Goal: Task Accomplishment & Management: Manage account settings

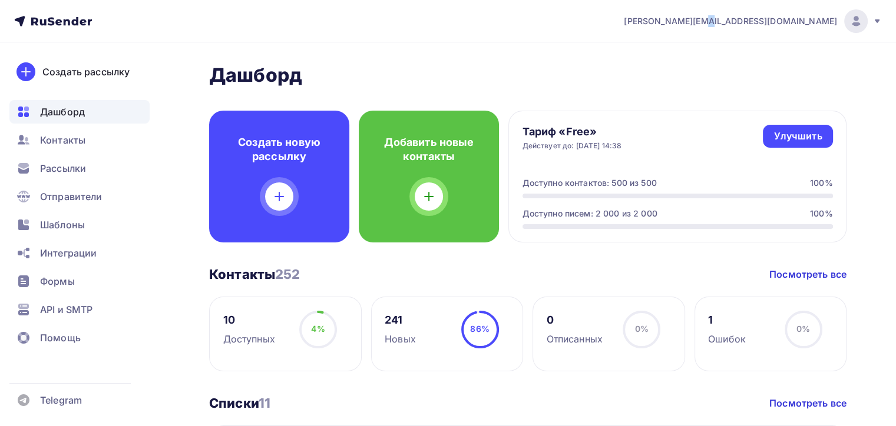
click at [810, 37] on nav "kurovsky@ucoz-team.net Аккаунт Тарифы Выйти Создать рассылку Дашборд Контакты Р…" at bounding box center [448, 21] width 896 height 42
click at [810, 29] on div "kurovsky@ucoz-team.net" at bounding box center [753, 21] width 258 height 24
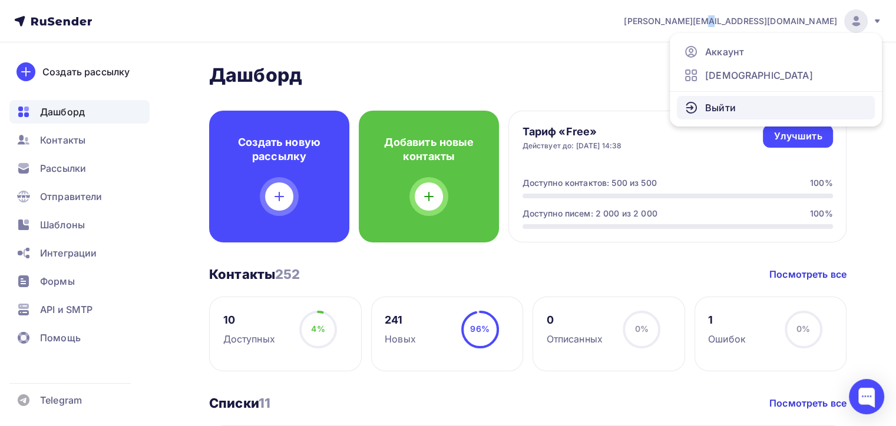
click at [762, 101] on link "Выйти" at bounding box center [776, 108] width 198 height 24
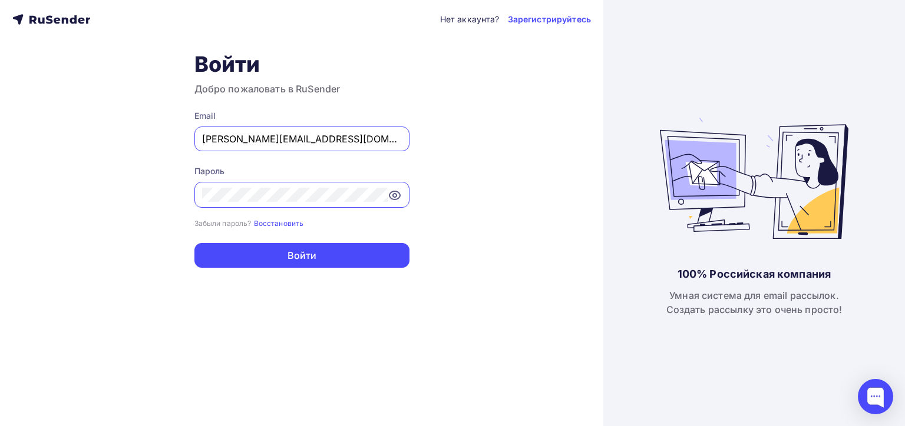
click at [375, 140] on input "kurovsky@ucoz-team.net" at bounding box center [302, 139] width 200 height 14
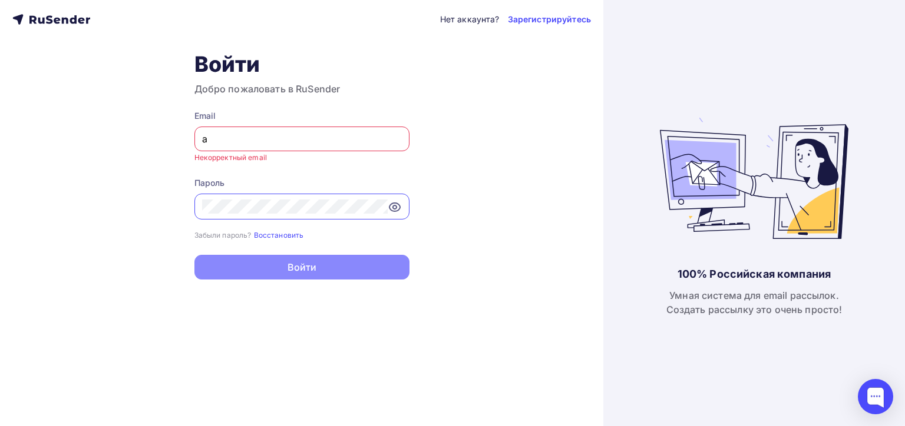
type input "[EMAIL_ADDRESS][DOMAIN_NAME]"
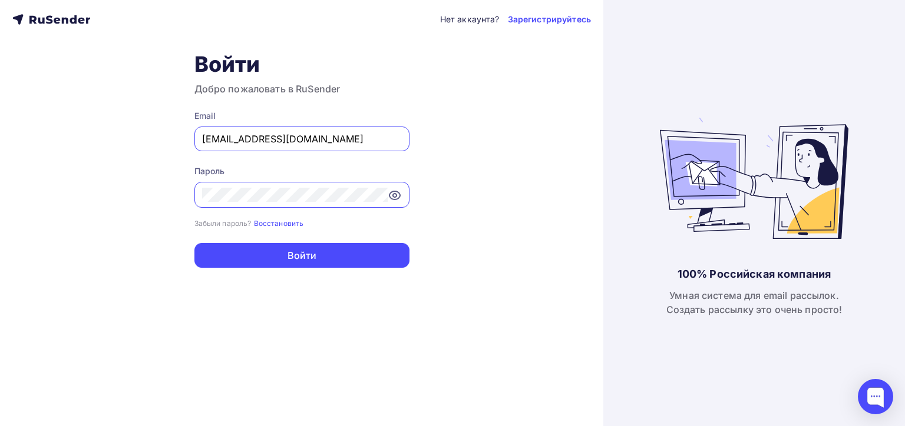
click at [194, 243] on button "Войти" at bounding box center [301, 255] width 215 height 25
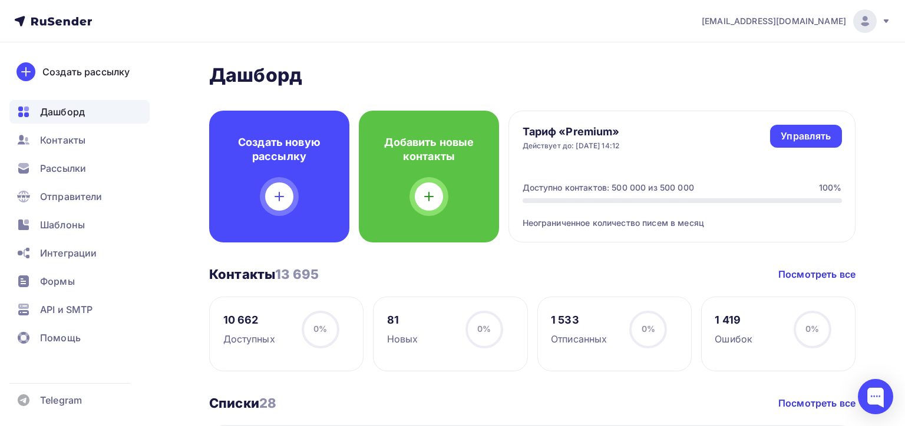
drag, startPoint x: 889, startPoint y: 17, endPoint x: 876, endPoint y: 12, distance: 14.0
click at [876, 12] on div "[EMAIL_ADDRESS][DOMAIN_NAME]" at bounding box center [795, 21] width 189 height 24
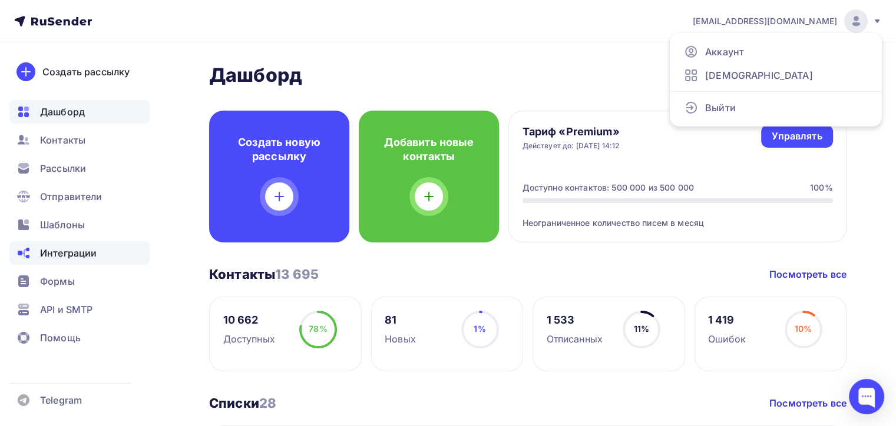
click at [80, 256] on span "Интеграции" at bounding box center [68, 253] width 57 height 14
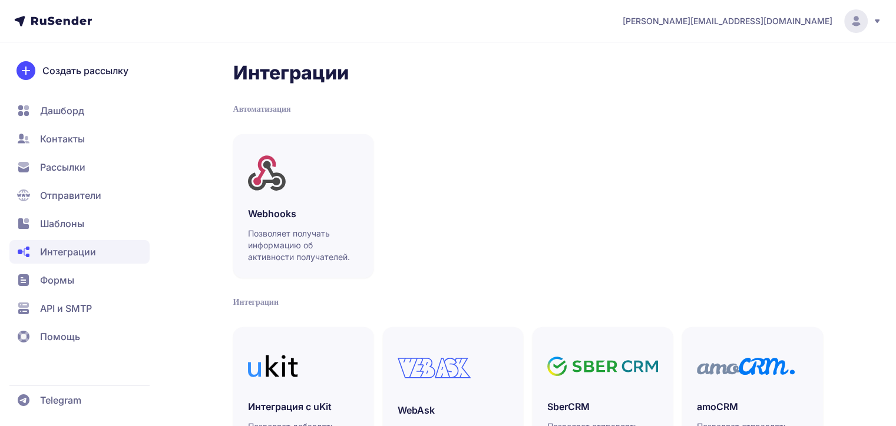
click at [71, 227] on span "Шаблоны" at bounding box center [62, 224] width 44 height 14
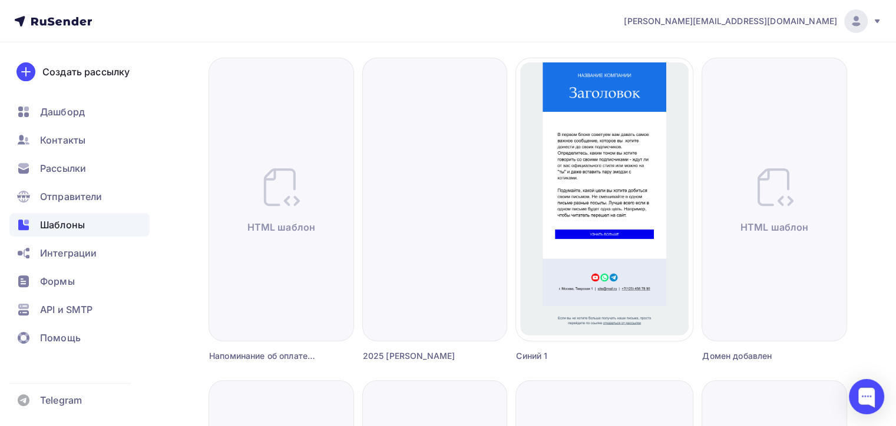
scroll to position [59, 0]
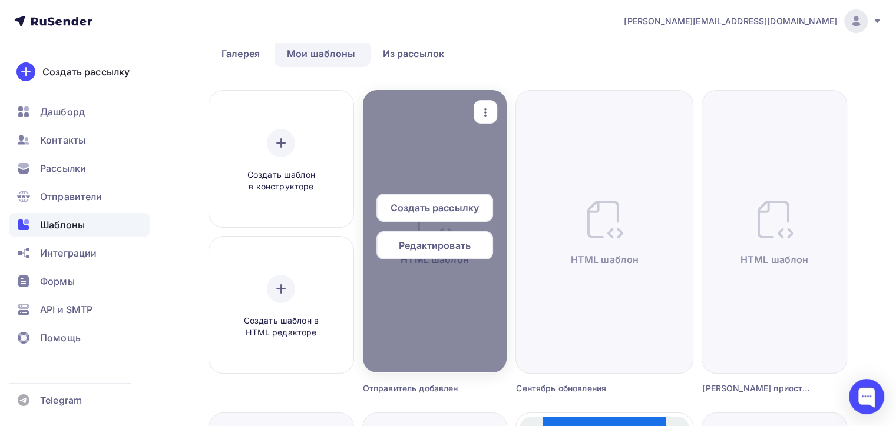
click at [446, 243] on span "Редактировать" at bounding box center [435, 246] width 72 height 14
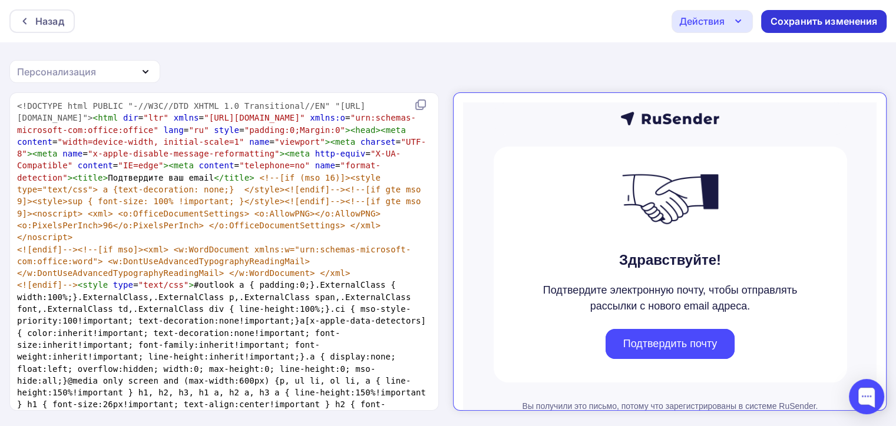
click at [817, 28] on div "Сохранить изменения" at bounding box center [823, 21] width 125 height 23
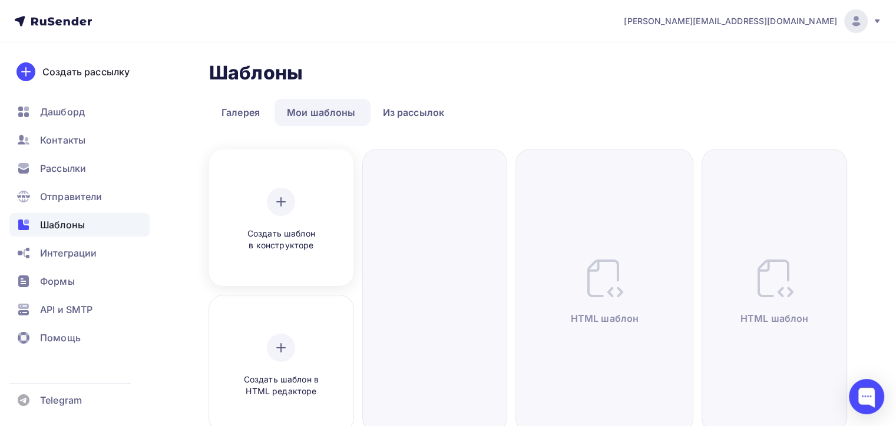
scroll to position [118, 0]
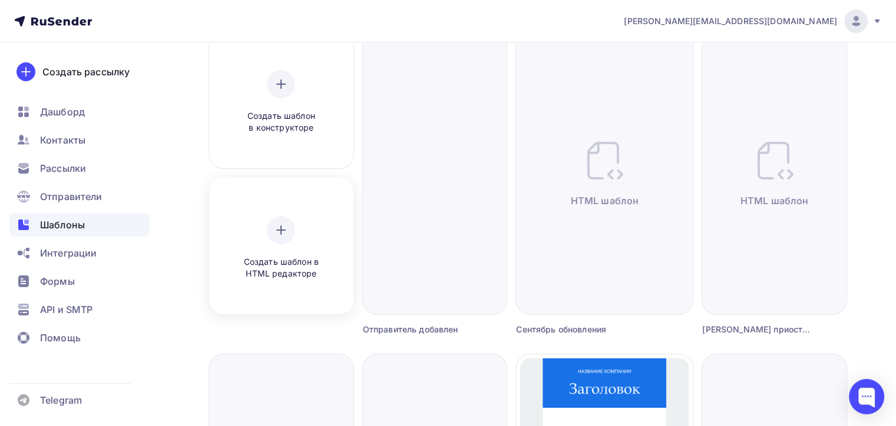
click at [272, 211] on div "Создать шаблон в HTML редакторе" at bounding box center [281, 248] width 136 height 132
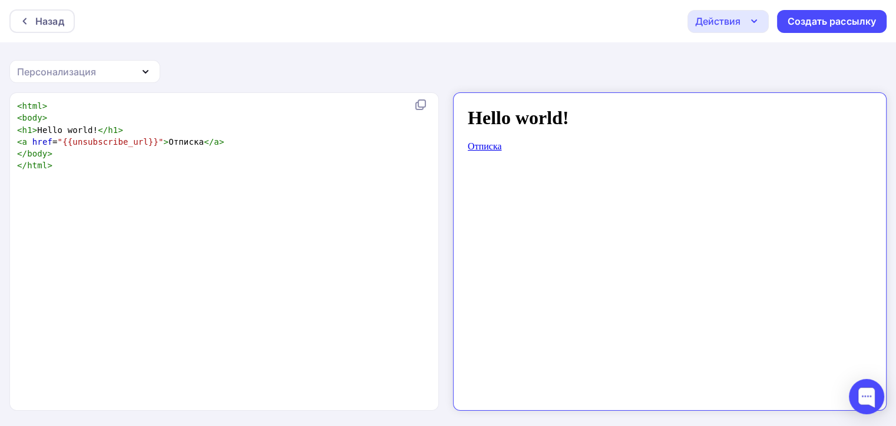
click at [723, 33] on div "Назад Действия Отправить тестовое письмо Сохранить в Мои шаблоны Выйти без сохр…" at bounding box center [448, 21] width 896 height 42
click at [717, 22] on div "Действия" at bounding box center [717, 21] width 45 height 14
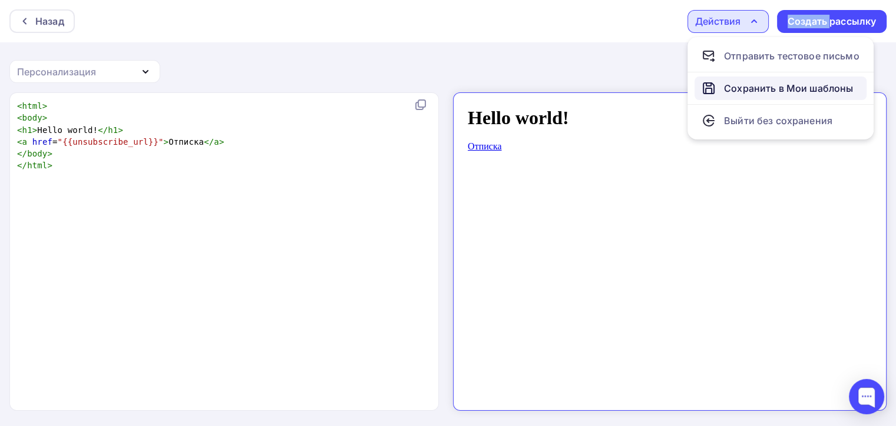
click at [738, 80] on link "Сохранить в Мои шаблоны" at bounding box center [780, 89] width 172 height 24
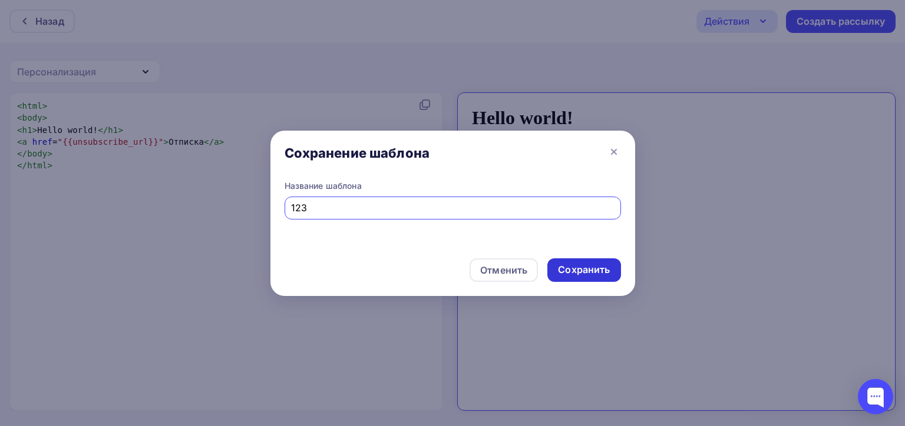
type input "123"
click at [577, 273] on div "Сохранить" at bounding box center [584, 270] width 52 height 14
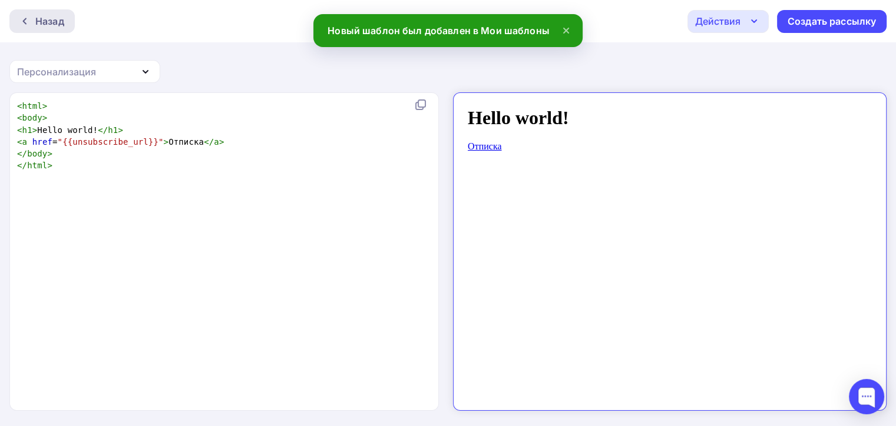
click at [59, 22] on div "Назад" at bounding box center [49, 21] width 29 height 14
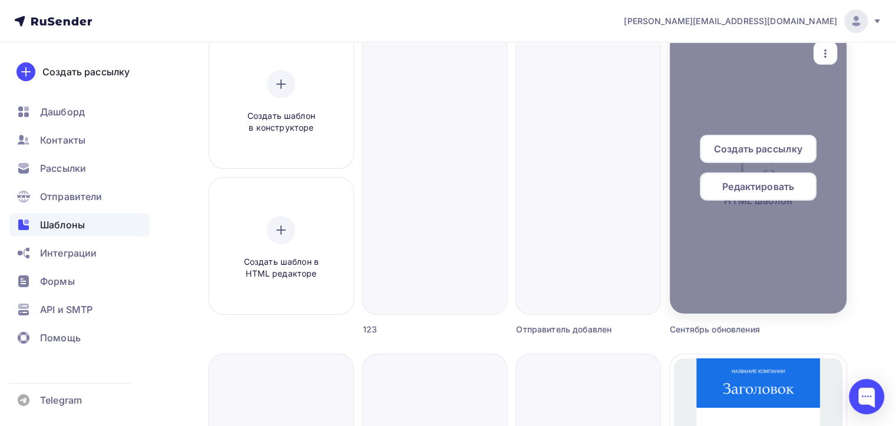
scroll to position [59, 0]
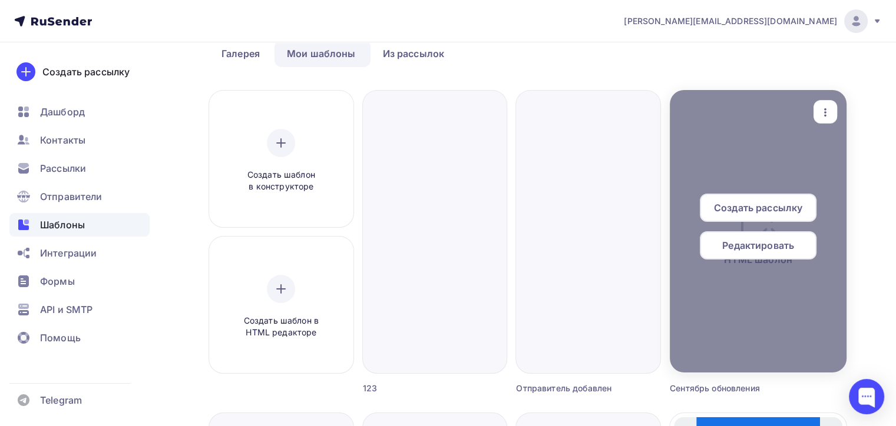
click at [768, 251] on span "Редактировать" at bounding box center [758, 246] width 72 height 14
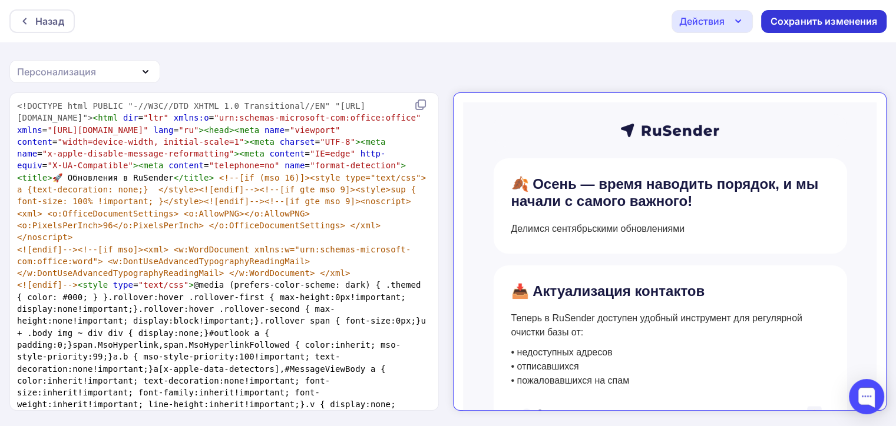
click at [809, 25] on div "Сохранить изменения" at bounding box center [823, 22] width 107 height 14
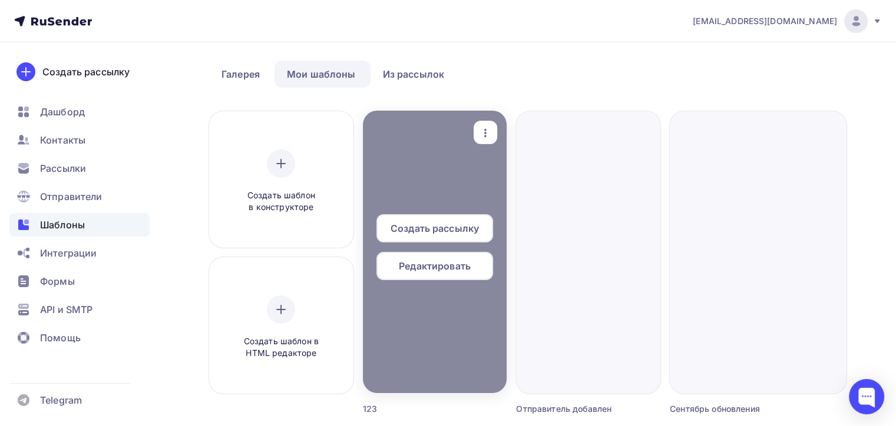
scroll to position [59, 0]
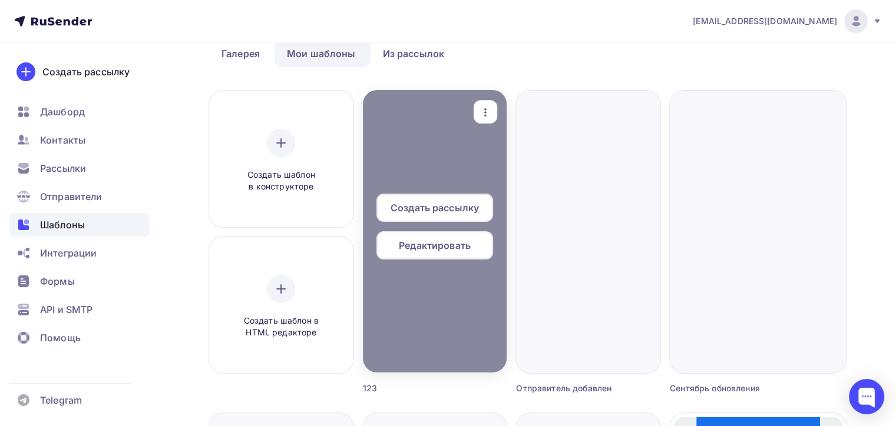
click at [481, 113] on icon "button" at bounding box center [485, 112] width 14 height 14
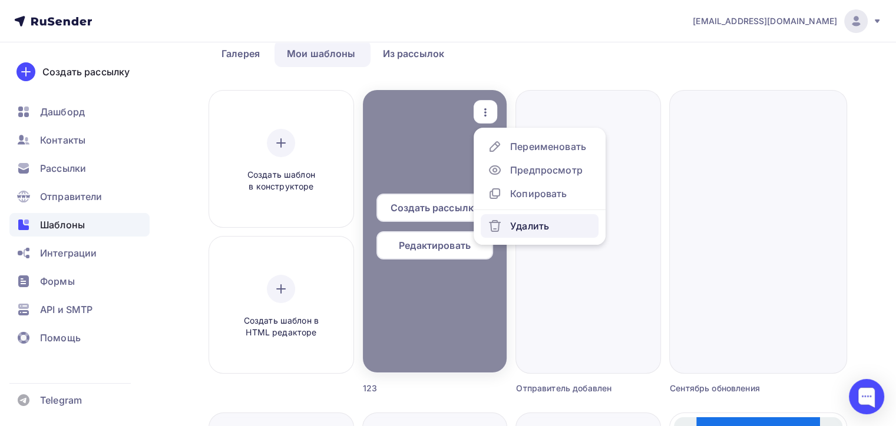
click at [502, 226] on div "Удалить" at bounding box center [518, 226] width 61 height 14
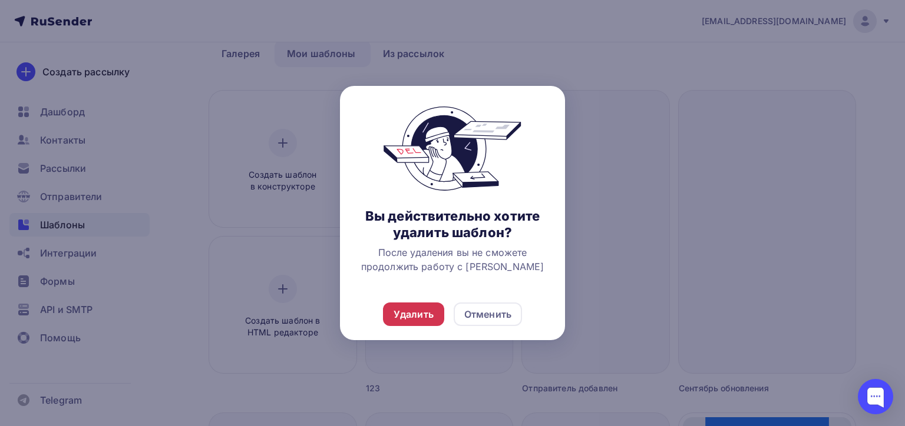
click at [417, 314] on div "Удалить" at bounding box center [413, 314] width 40 height 14
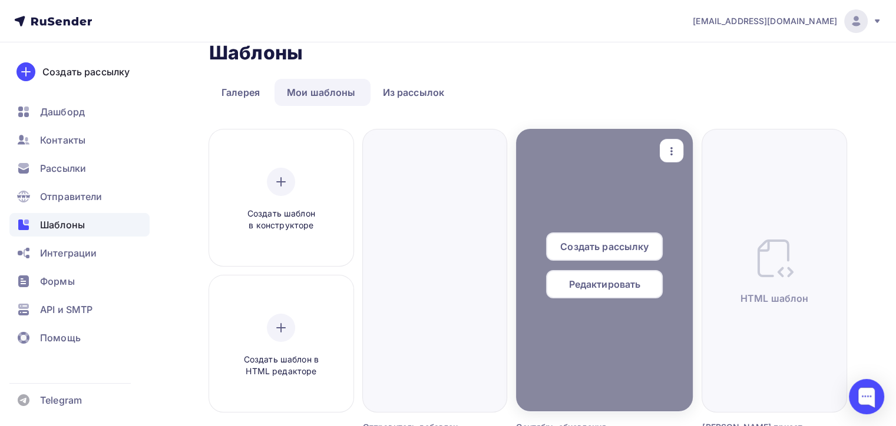
scroll to position [0, 0]
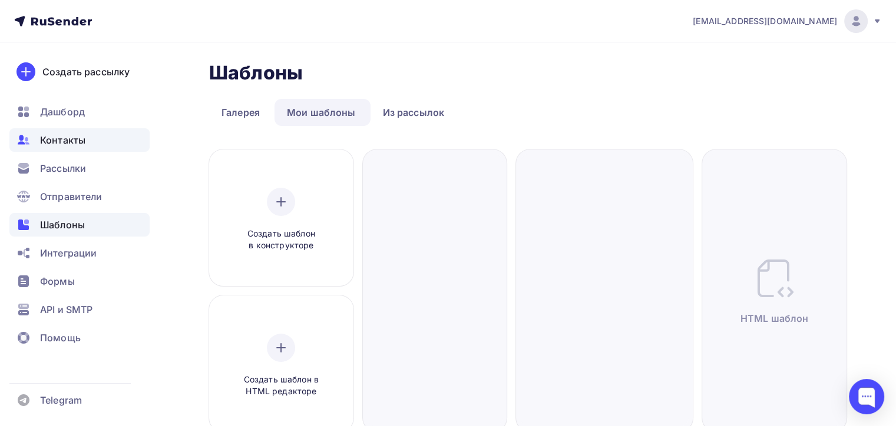
click at [80, 139] on span "Контакты" at bounding box center [62, 140] width 45 height 14
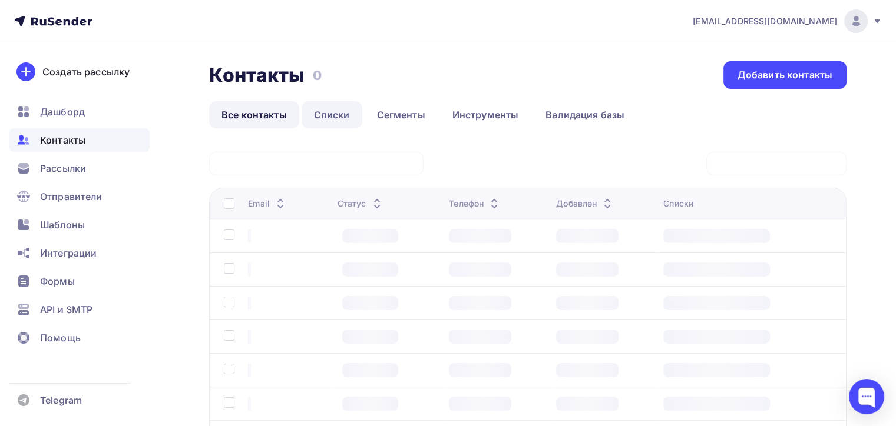
click at [322, 110] on link "Списки" at bounding box center [332, 114] width 61 height 27
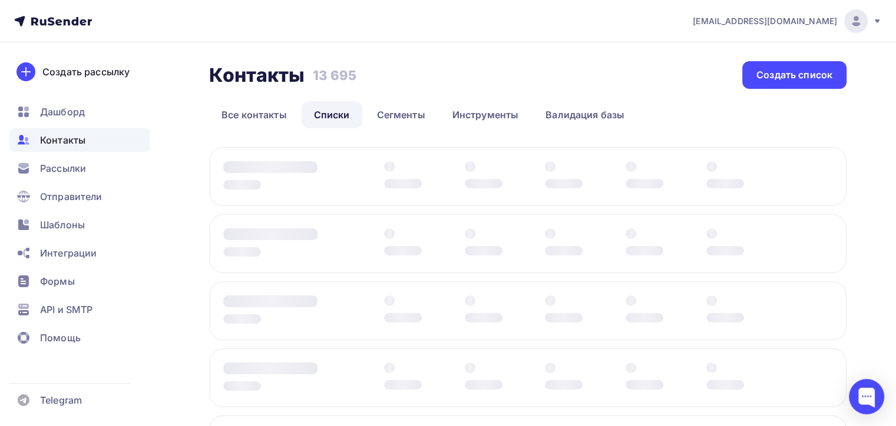
click at [776, 17] on span "[EMAIL_ADDRESS][DOMAIN_NAME]" at bounding box center [765, 21] width 144 height 12
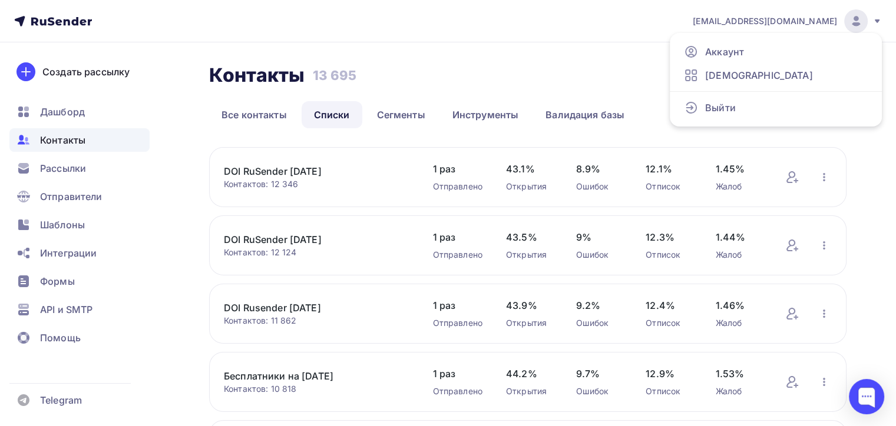
click at [512, 84] on div "Контакты Контакты 13 695 13 695 История импорта Создать список" at bounding box center [527, 75] width 637 height 28
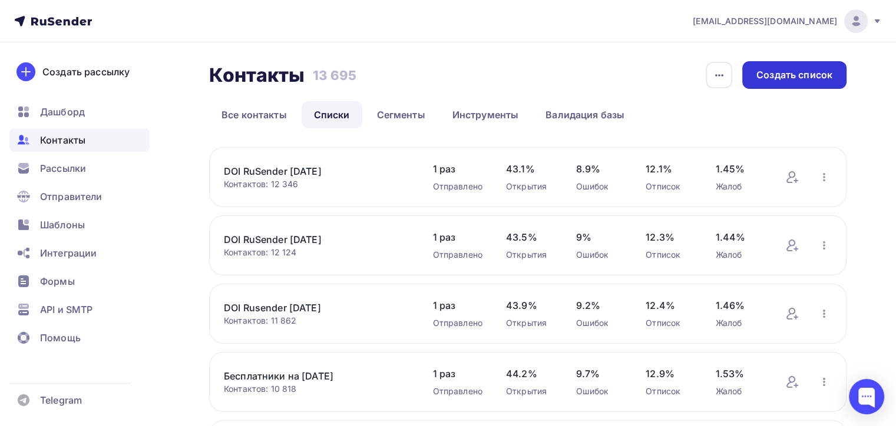
click at [790, 75] on div "Создать список" at bounding box center [794, 75] width 76 height 14
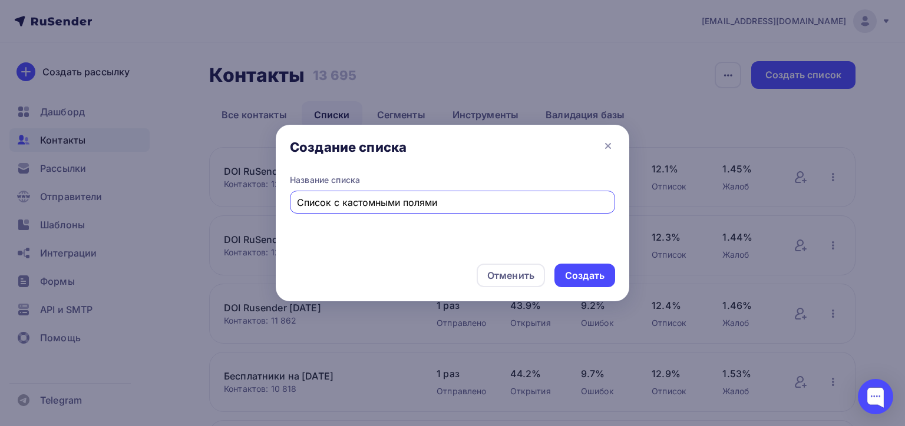
type input "Список с кастомными полями"
click at [593, 289] on div "Отменить Создать" at bounding box center [452, 276] width 353 height 52
click at [562, 260] on div "Отменить Создать" at bounding box center [452, 276] width 353 height 52
click at [571, 265] on div "Создать" at bounding box center [584, 276] width 61 height 24
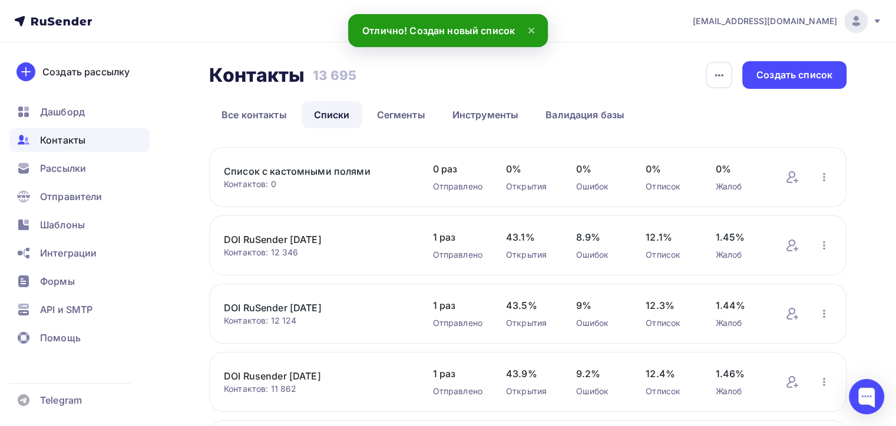
click at [342, 168] on link "Список с кастомными полями" at bounding box center [316, 171] width 185 height 14
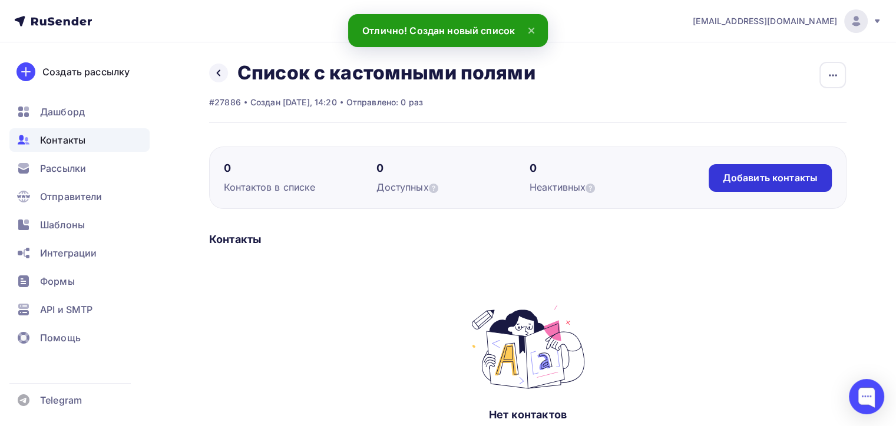
click at [764, 172] on div "Добавить контакты" at bounding box center [770, 178] width 95 height 14
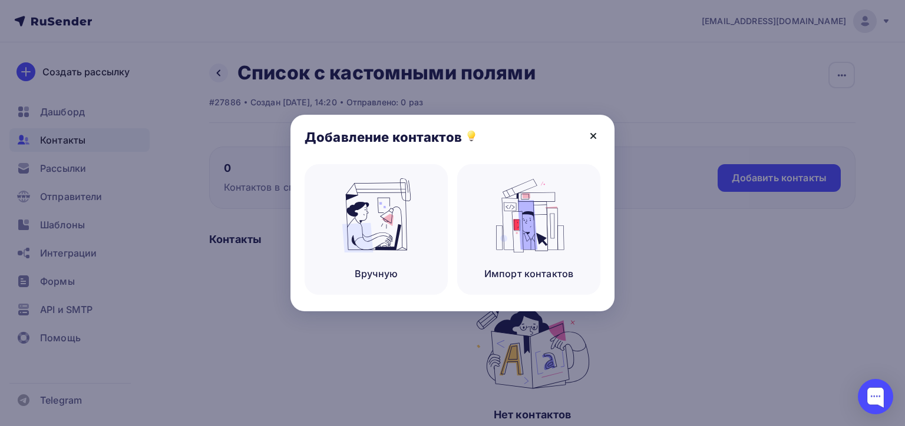
click at [591, 134] on icon at bounding box center [593, 136] width 14 height 14
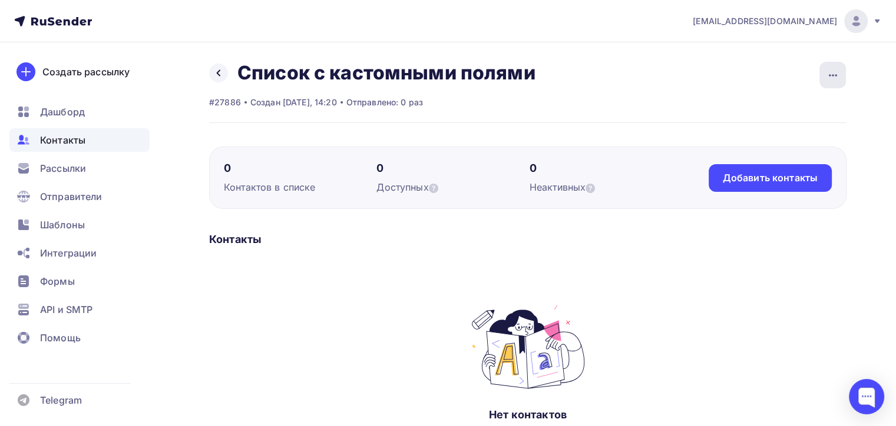
click at [822, 79] on div "button" at bounding box center [832, 75] width 27 height 27
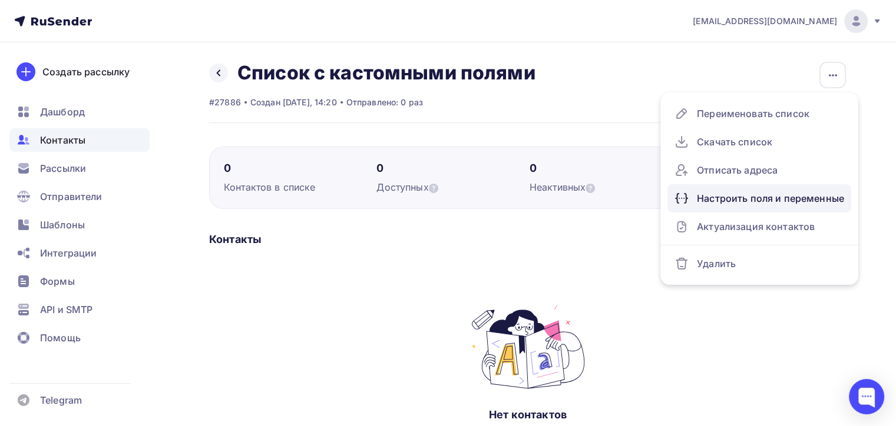
click at [803, 188] on link "Настроить поля и переменные" at bounding box center [759, 198] width 184 height 28
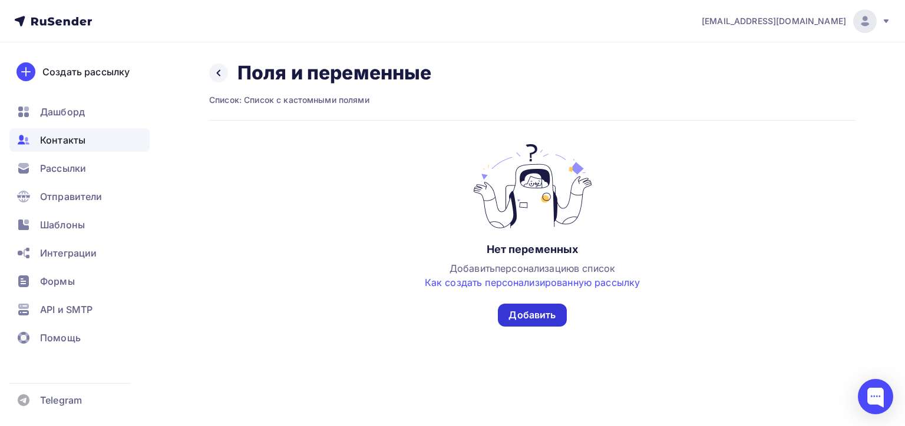
click at [539, 313] on div "Добавить" at bounding box center [531, 316] width 47 height 14
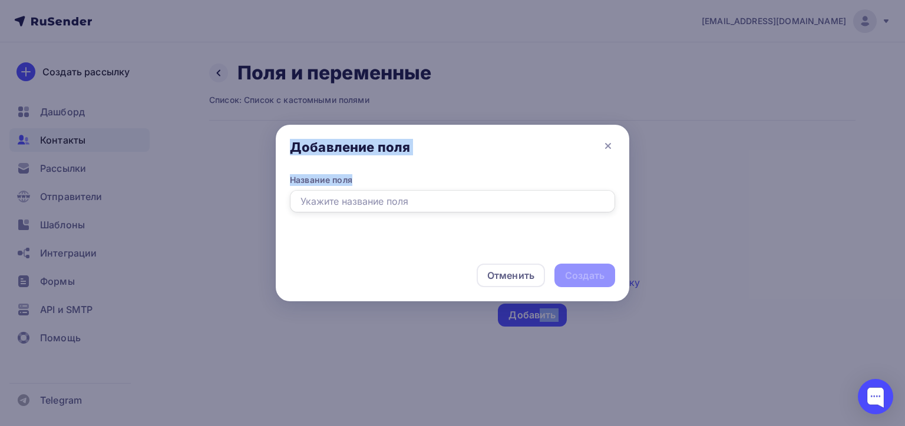
click at [360, 198] on input "text" at bounding box center [452, 201] width 325 height 22
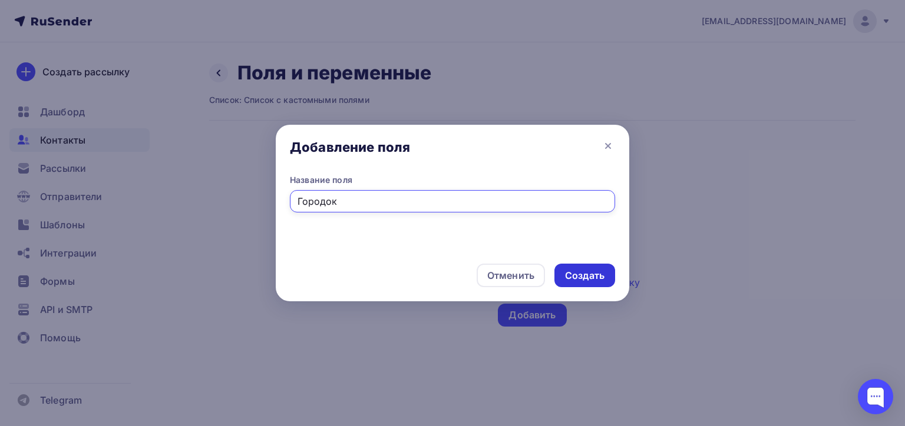
type input "Городок"
click at [581, 271] on div "Создать" at bounding box center [584, 276] width 39 height 14
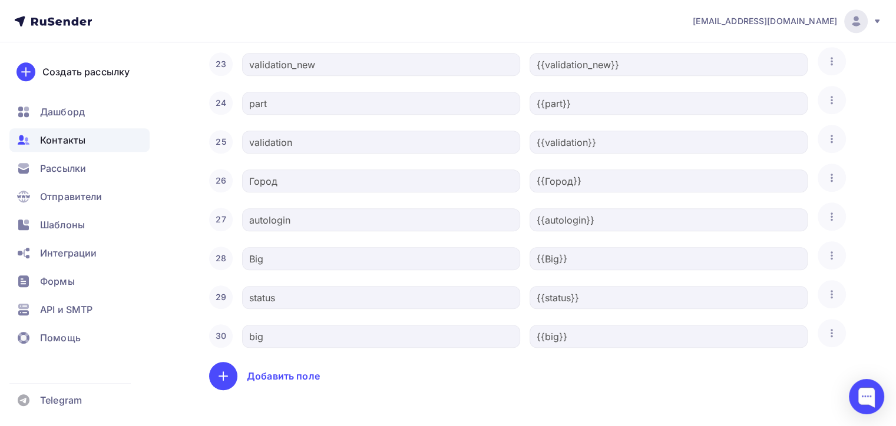
scroll to position [970, 0]
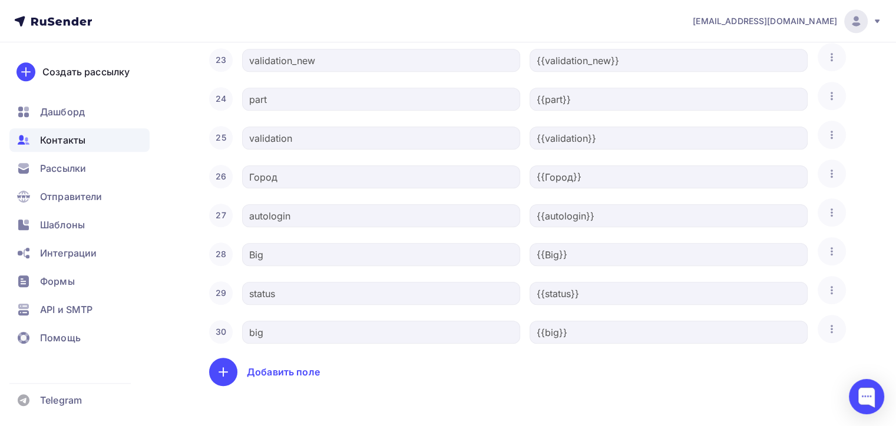
click at [266, 365] on div "Добавить поле" at bounding box center [283, 372] width 73 height 14
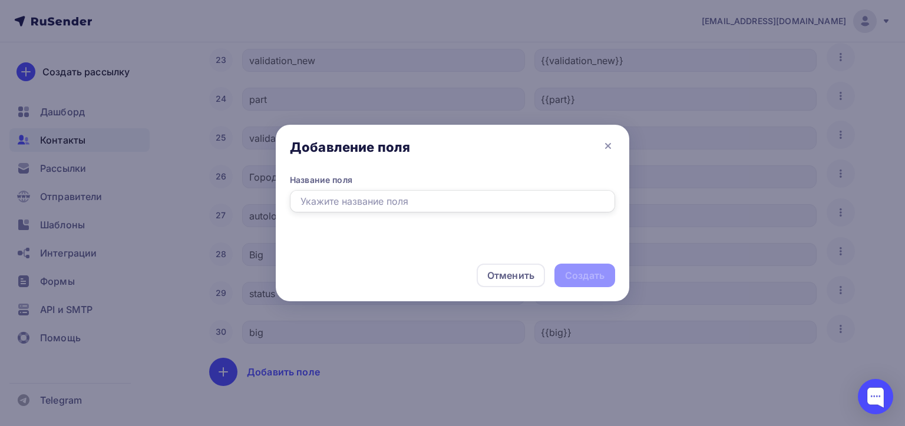
click at [318, 195] on input "text" at bounding box center [452, 201] width 325 height 22
type input "Группа крови"
click at [586, 291] on div "Отменить Создать" at bounding box center [452, 276] width 353 height 52
click at [584, 283] on div "Создать" at bounding box center [584, 276] width 61 height 24
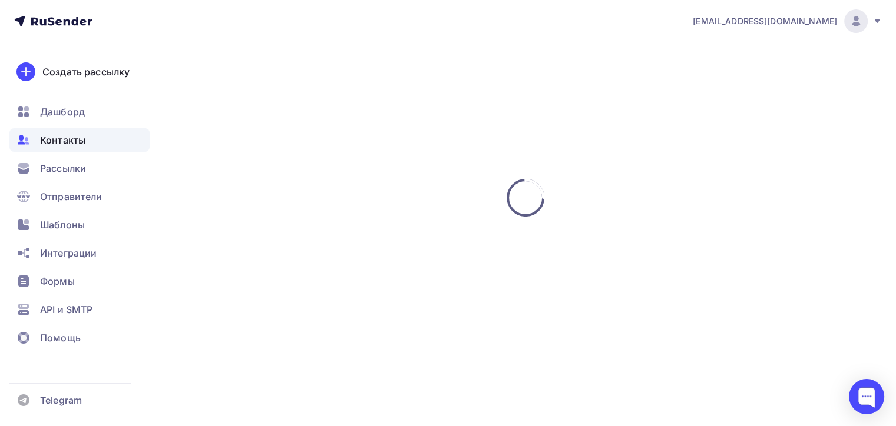
scroll to position [0, 0]
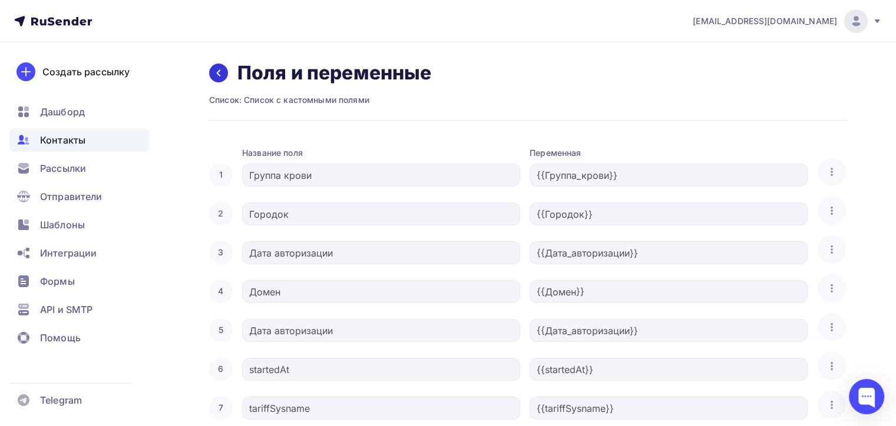
click at [226, 78] on div at bounding box center [218, 73] width 19 height 19
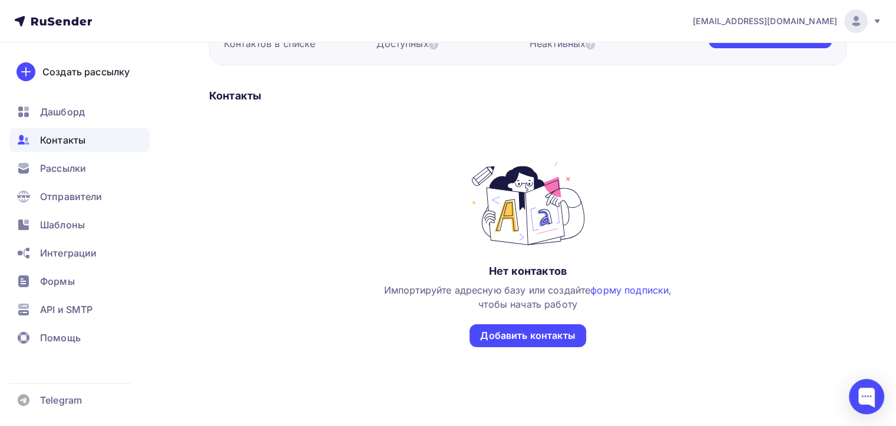
scroll to position [164, 0]
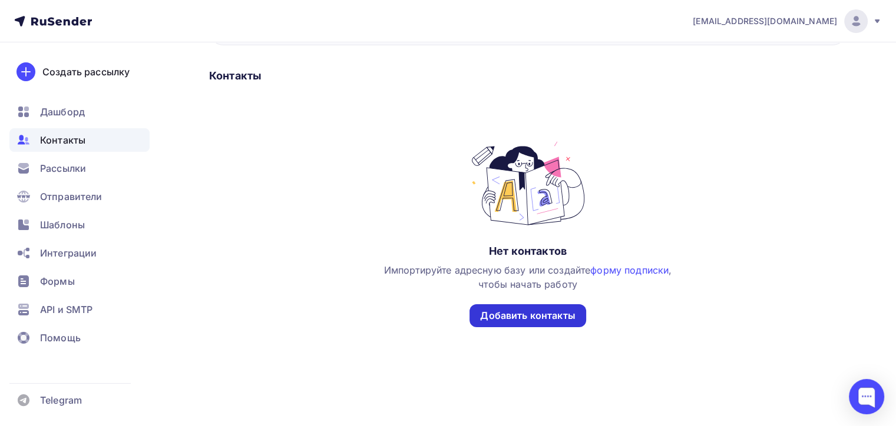
click at [511, 322] on div "Добавить контакты" at bounding box center [527, 316] width 95 height 14
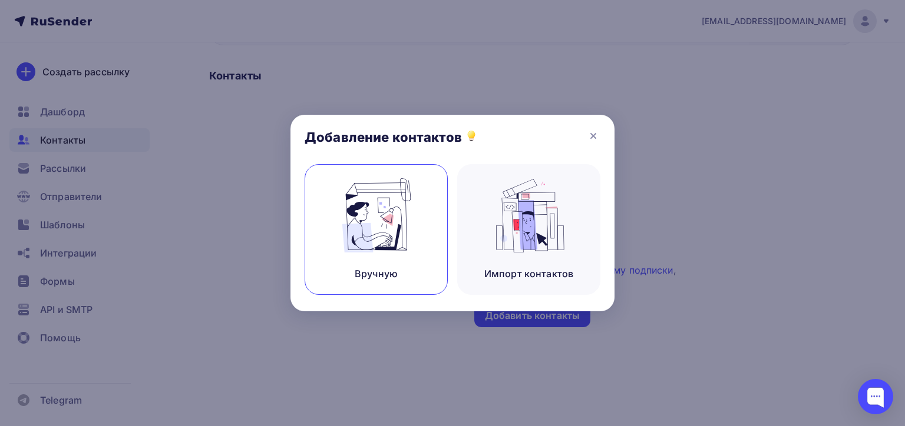
click at [406, 228] on img at bounding box center [376, 215] width 79 height 74
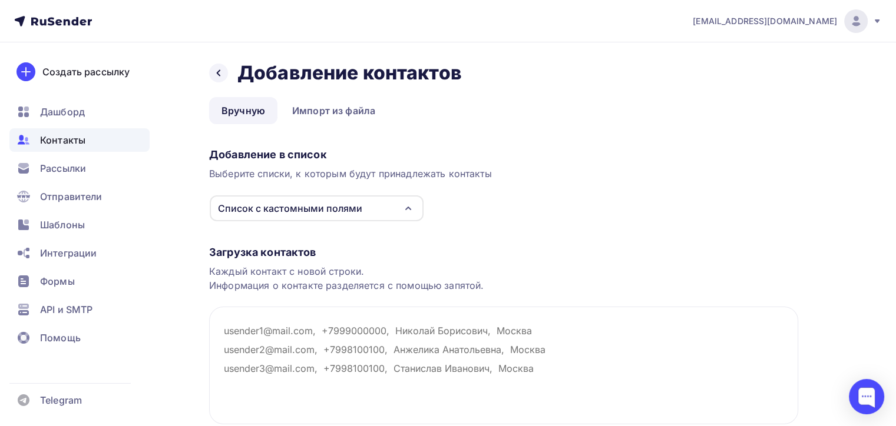
scroll to position [91, 0]
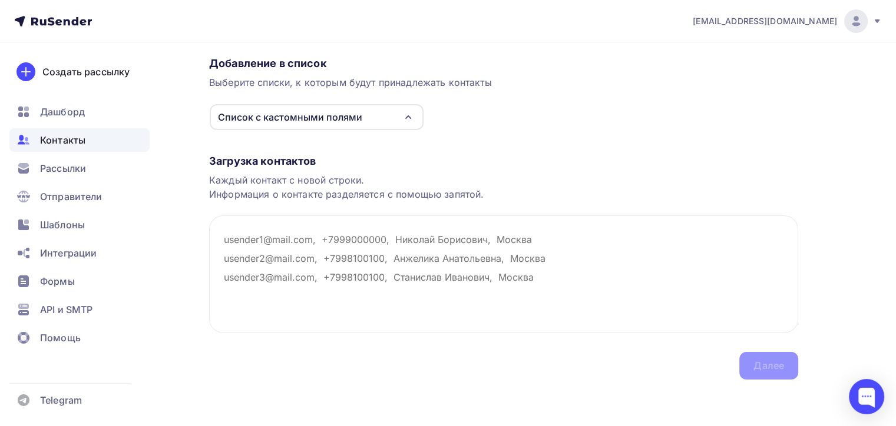
click at [319, 113] on div "Список с кастомными полями" at bounding box center [290, 117] width 144 height 14
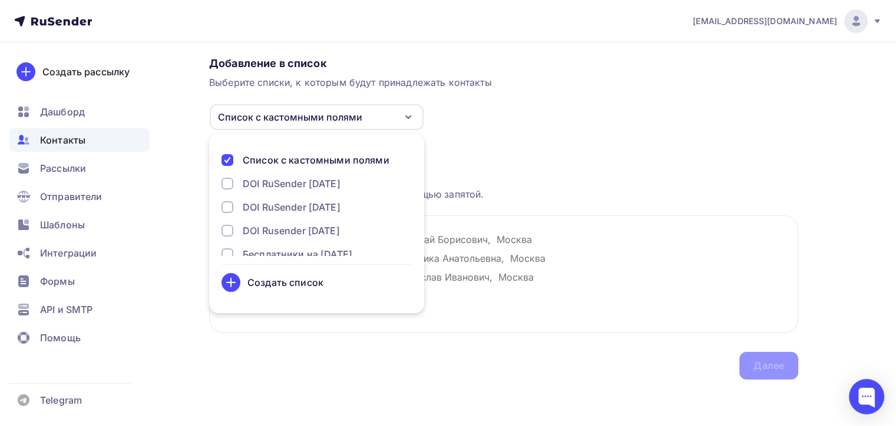
click at [319, 113] on div "Список с кастомными полями" at bounding box center [290, 117] width 144 height 14
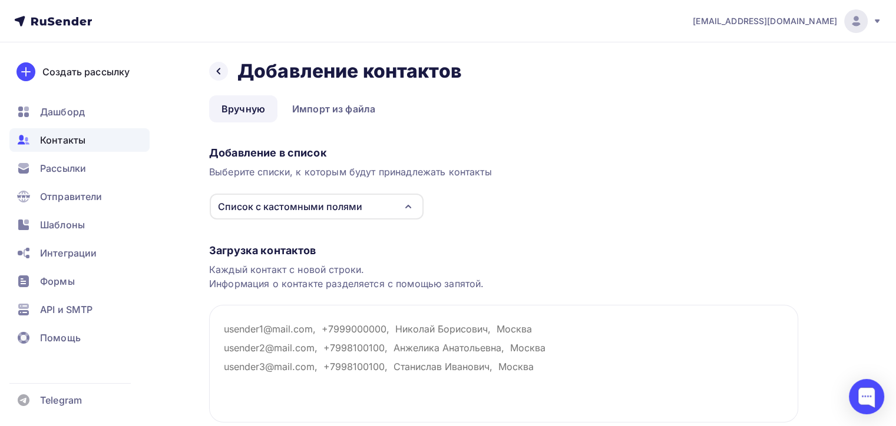
scroll to position [0, 0]
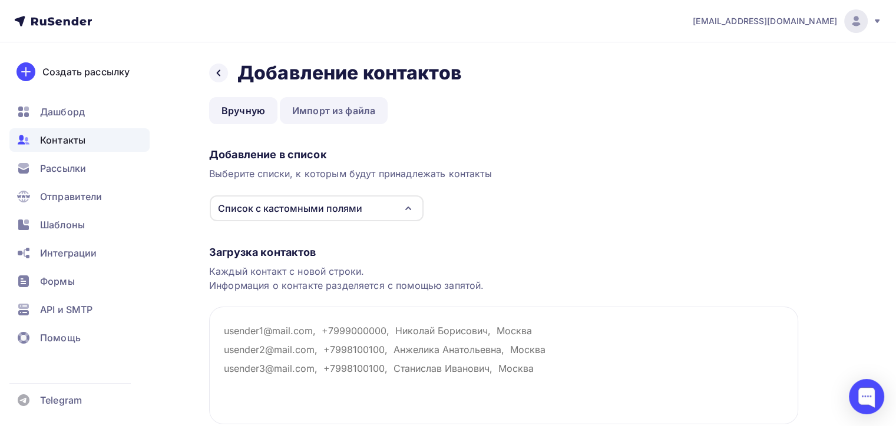
click at [329, 115] on link "Импорт из файла" at bounding box center [334, 110] width 108 height 27
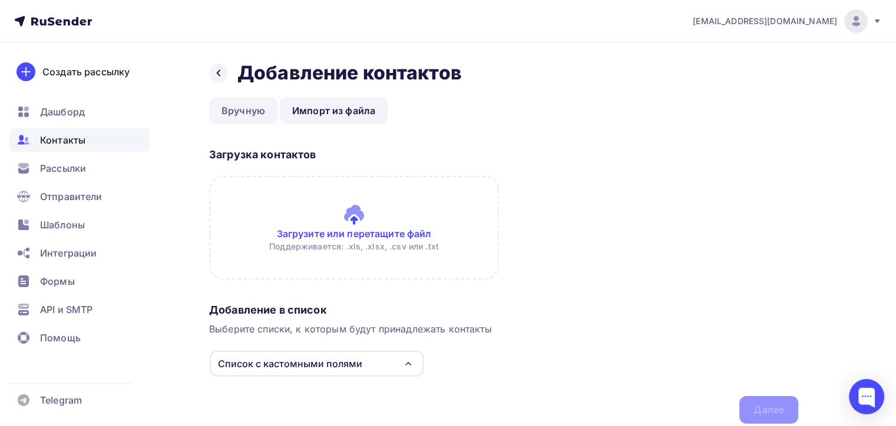
click at [250, 108] on link "Вручную" at bounding box center [243, 110] width 68 height 27
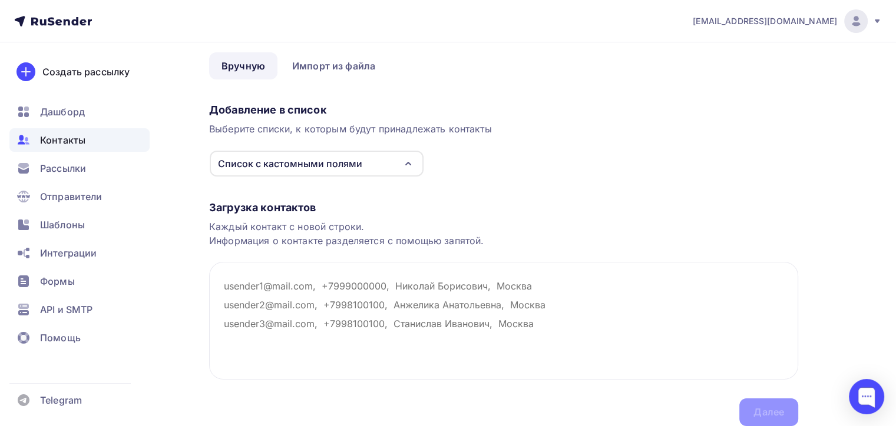
scroll to position [91, 0]
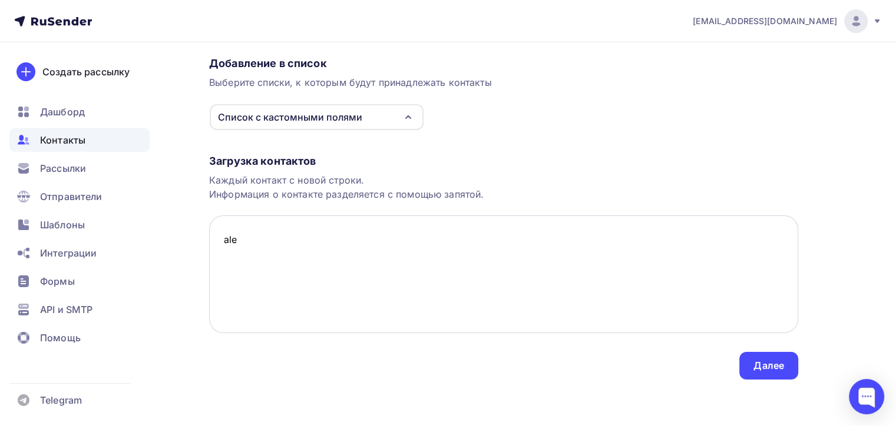
type textarea "g"
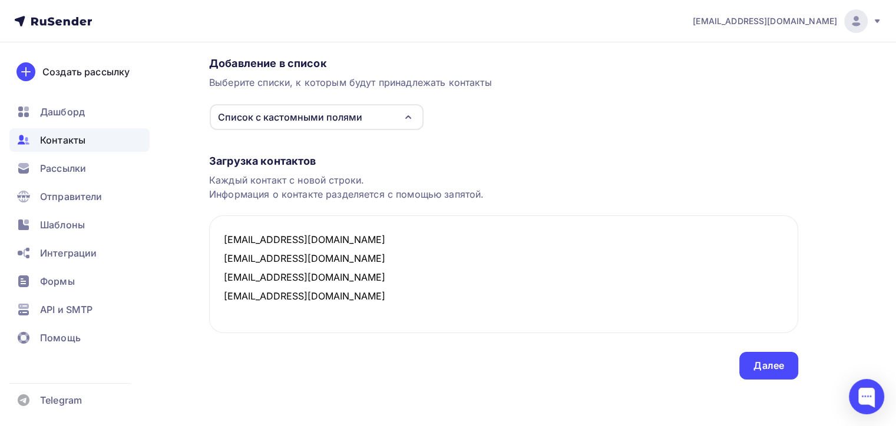
type textarea "alex1@mail.ru alex31@mail.ru alex2341@mail.ru alex2341@mail.ru"
drag, startPoint x: 733, startPoint y: 363, endPoint x: 726, endPoint y: 359, distance: 7.4
click at [730, 361] on div "Загрузка контактов Каждый контакт с новой строки. Информация о контакте разделя…" at bounding box center [503, 255] width 589 height 249
click at [744, 362] on div "Далее" at bounding box center [768, 366] width 59 height 28
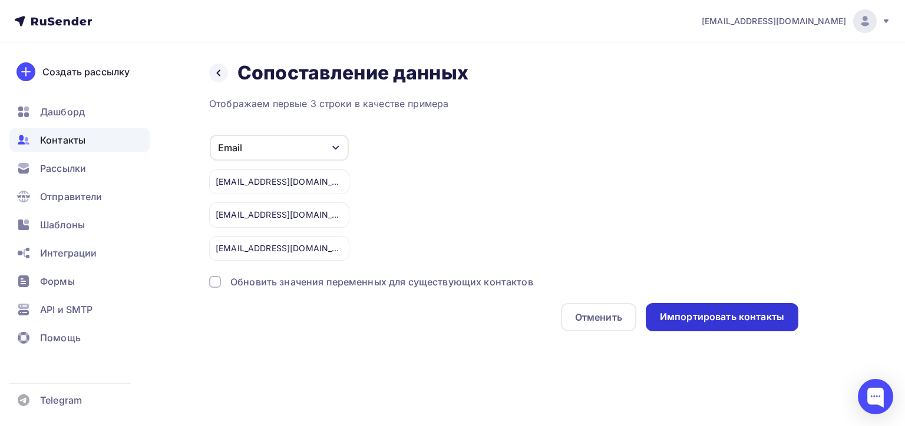
click at [669, 320] on div "Импортировать контакты" at bounding box center [722, 317] width 124 height 14
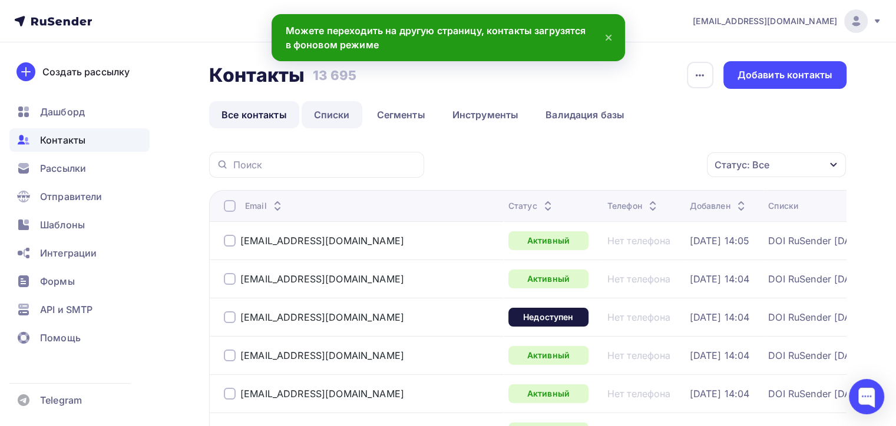
click at [329, 118] on link "Списки" at bounding box center [332, 114] width 61 height 27
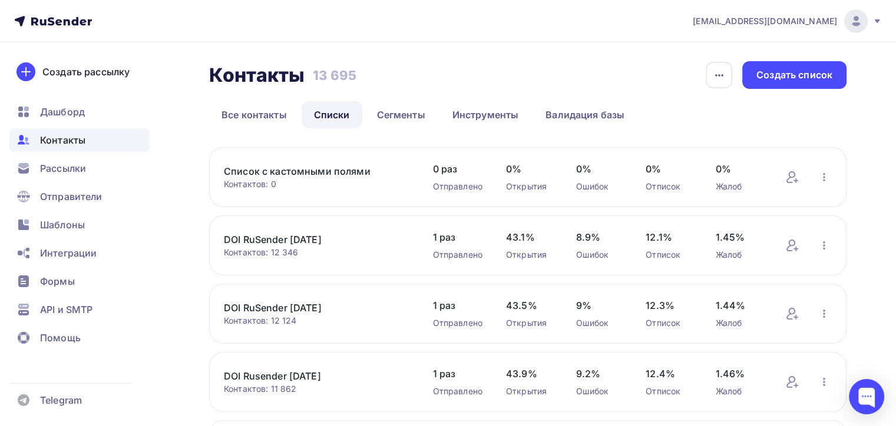
click at [269, 177] on link "Список с кастомными полями" at bounding box center [316, 171] width 185 height 14
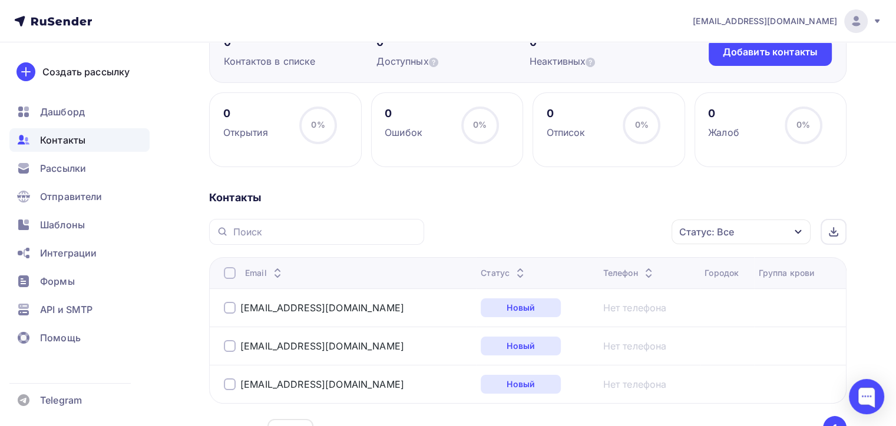
scroll to position [177, 0]
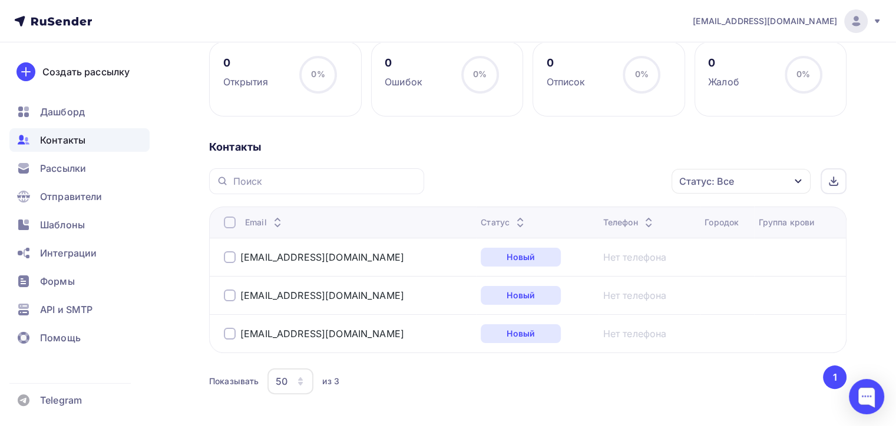
click at [700, 236] on th "Городок" at bounding box center [727, 222] width 54 height 31
click at [233, 253] on div at bounding box center [230, 257] width 12 height 12
click at [236, 253] on div "[EMAIL_ADDRESS][DOMAIN_NAME]" at bounding box center [314, 257] width 180 height 12
click at [610, 177] on div "Действие" at bounding box center [583, 181] width 155 height 23
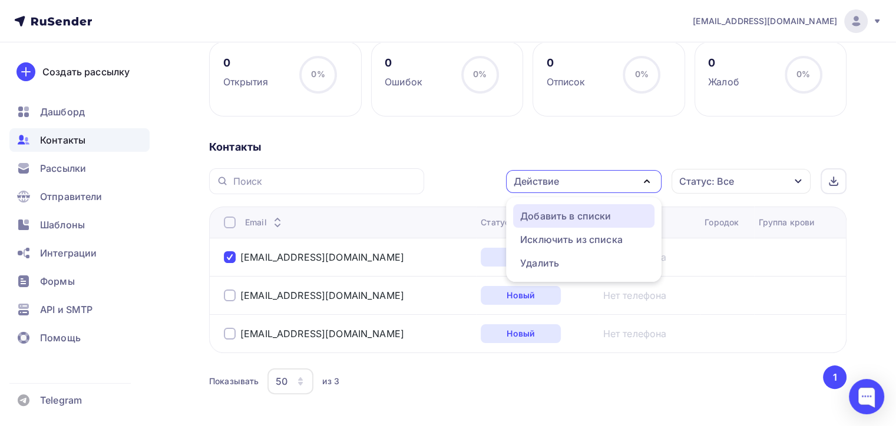
click at [605, 181] on div "Действие" at bounding box center [583, 181] width 155 height 23
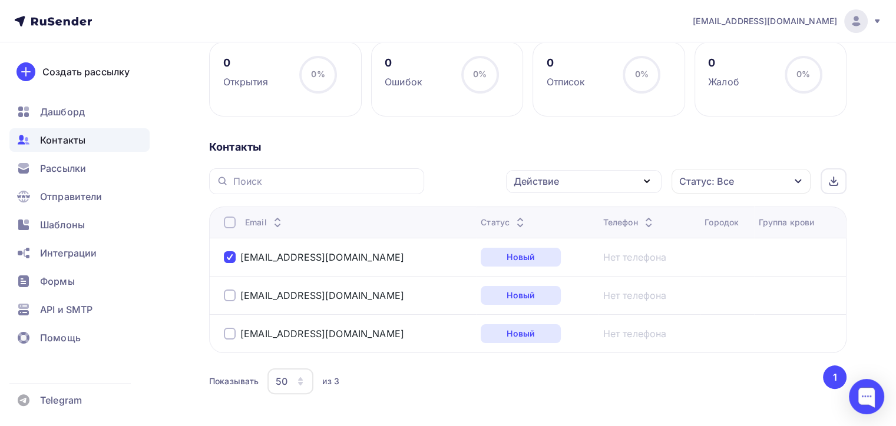
click at [603, 261] on link "Нет телефона" at bounding box center [635, 257] width 64 height 14
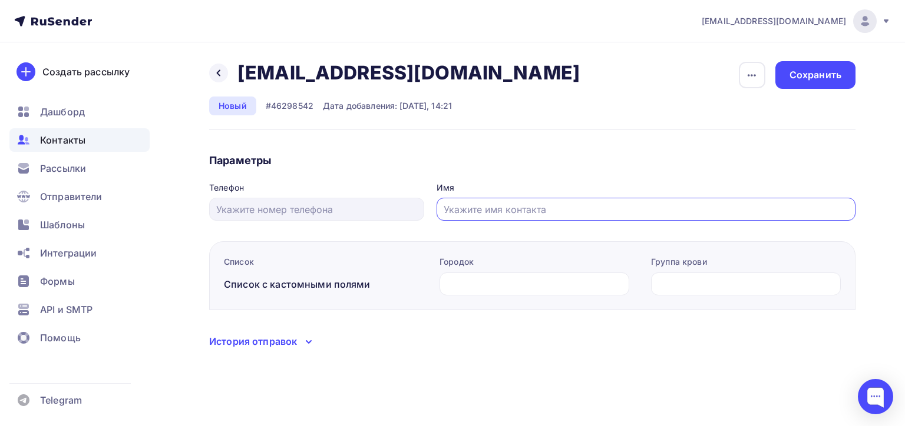
click at [519, 203] on input "text" at bounding box center [645, 210] width 405 height 14
type input "Василевс"
click at [481, 282] on input "text" at bounding box center [534, 284] width 176 height 14
type input "Сызрань"
click at [672, 287] on input "text" at bounding box center [746, 284] width 176 height 14
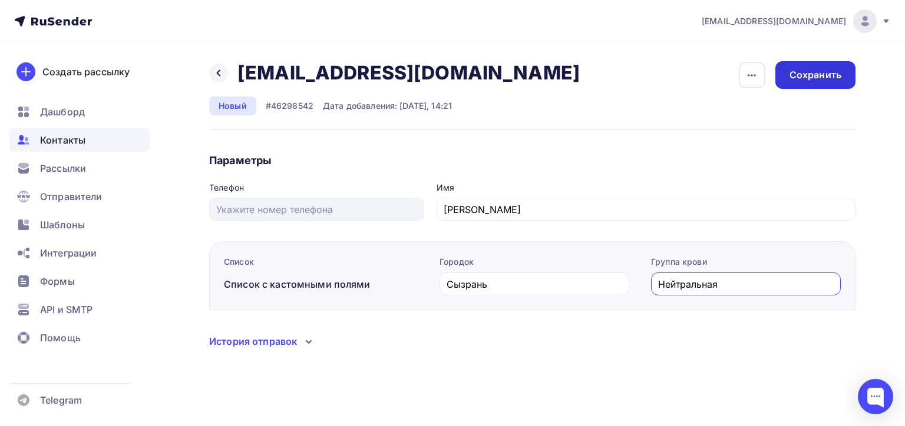
type input "Нейтральная"
click at [803, 67] on div "Сохранить" at bounding box center [815, 75] width 80 height 28
click at [212, 72] on div at bounding box center [218, 73] width 19 height 19
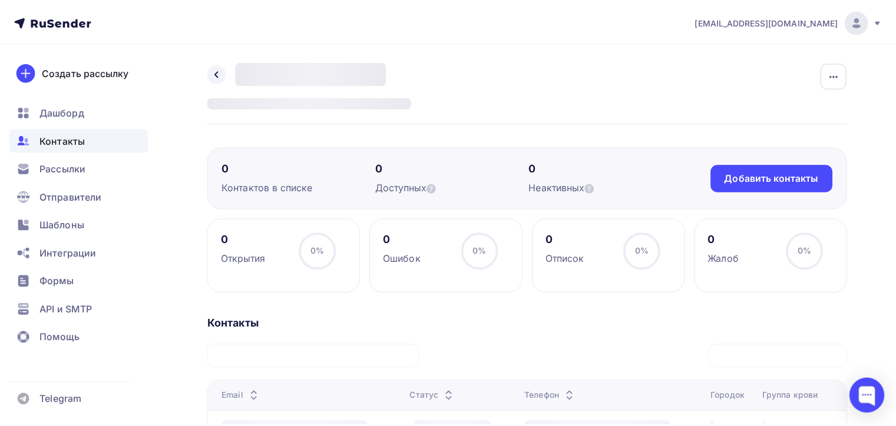
scroll to position [177, 0]
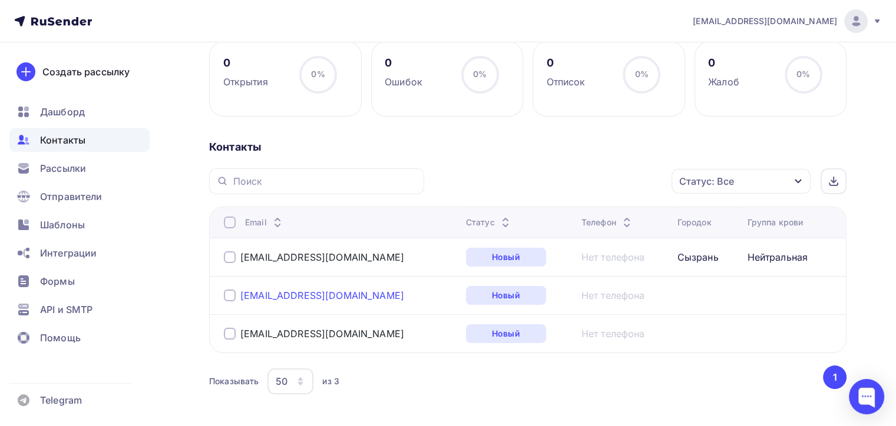
click at [281, 297] on link "[EMAIL_ADDRESS][DOMAIN_NAME]" at bounding box center [322, 296] width 164 height 12
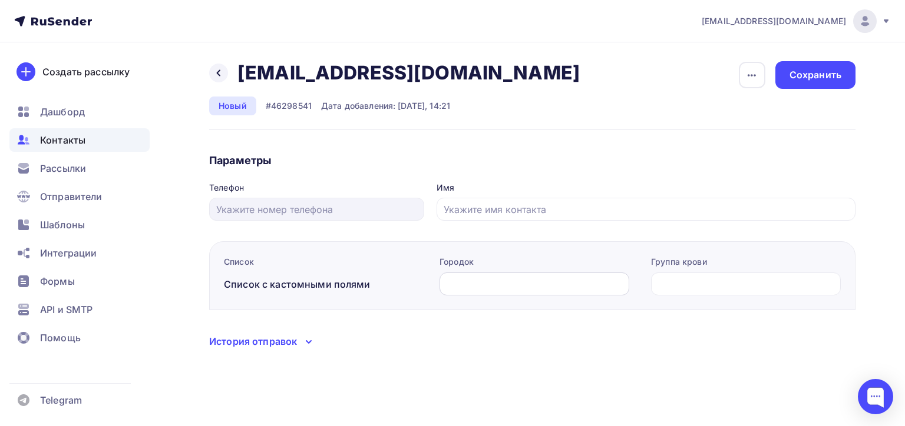
click at [579, 287] on input "text" at bounding box center [534, 284] width 176 height 14
type input "С"
type input "Хабаровск"
click at [678, 284] on input "text" at bounding box center [746, 284] width 176 height 14
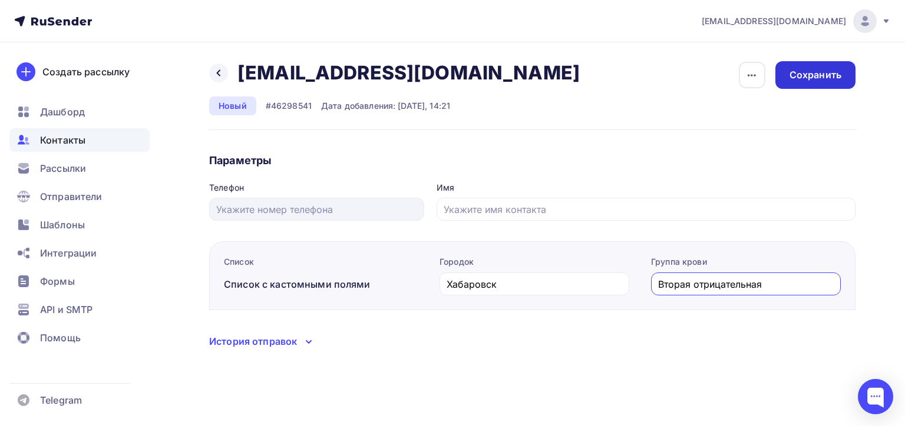
type input "Вторая отрицательная"
click at [775, 66] on div "Сохранить" at bounding box center [815, 75] width 80 height 28
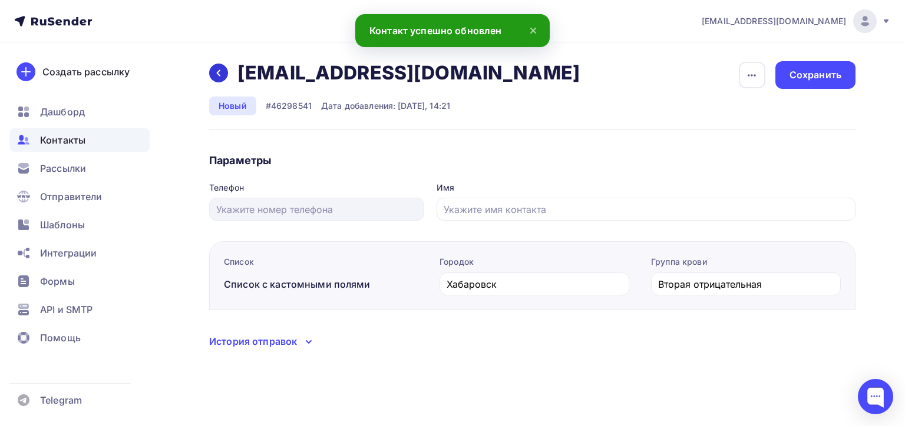
click at [214, 72] on icon at bounding box center [218, 72] width 9 height 9
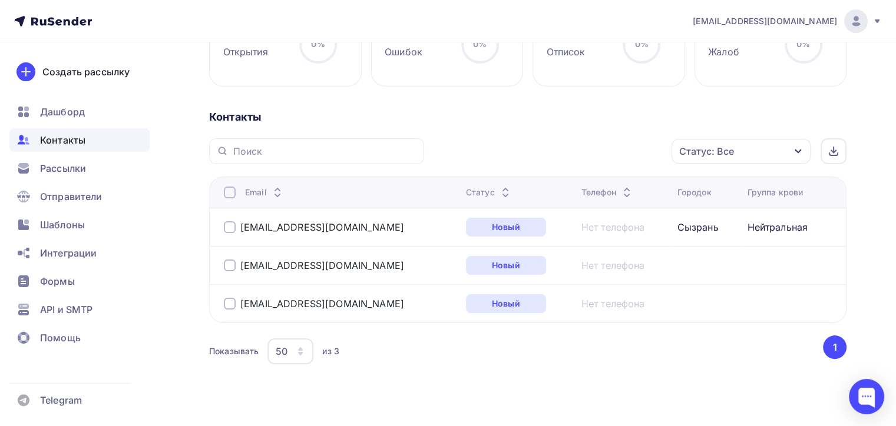
scroll to position [223, 0]
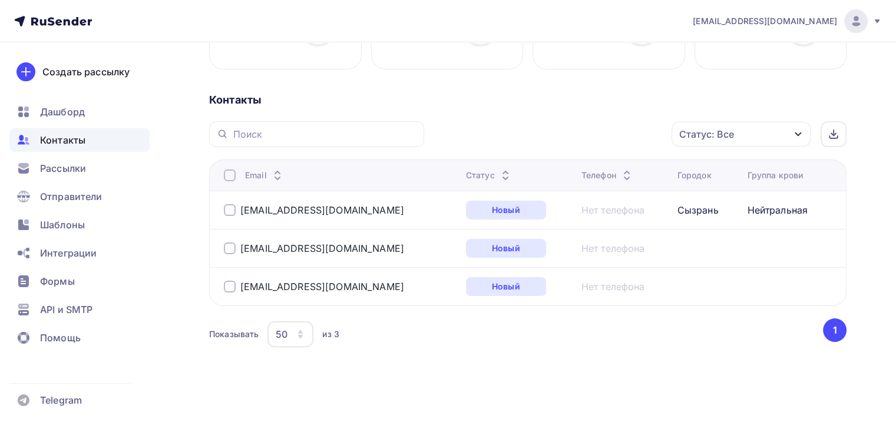
scroll to position [223, 0]
click at [270, 245] on link "[EMAIL_ADDRESS][DOMAIN_NAME]" at bounding box center [322, 250] width 164 height 12
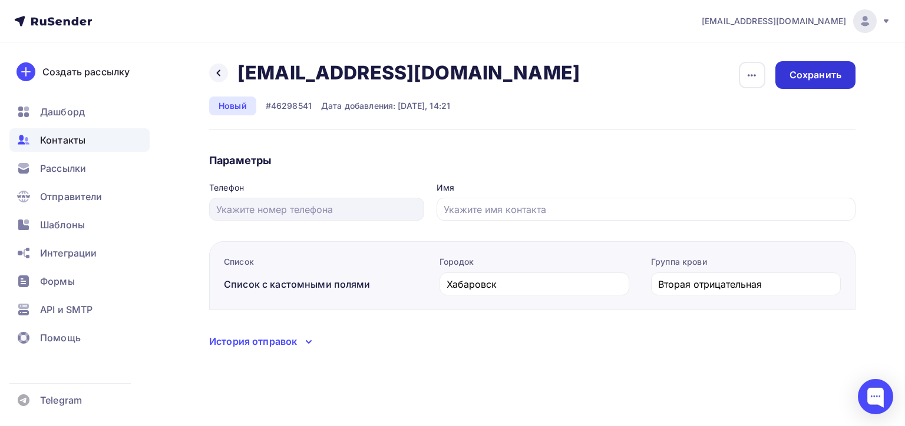
click at [822, 66] on div "Сохранить" at bounding box center [815, 75] width 80 height 28
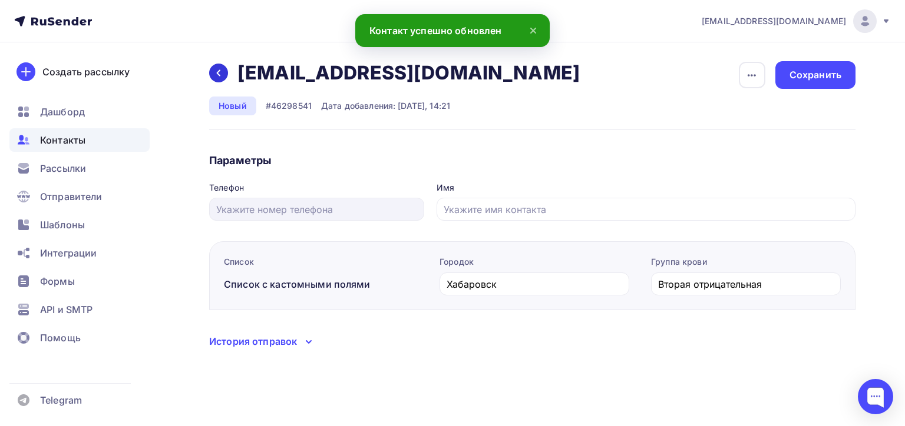
click at [222, 77] on icon at bounding box center [218, 72] width 9 height 9
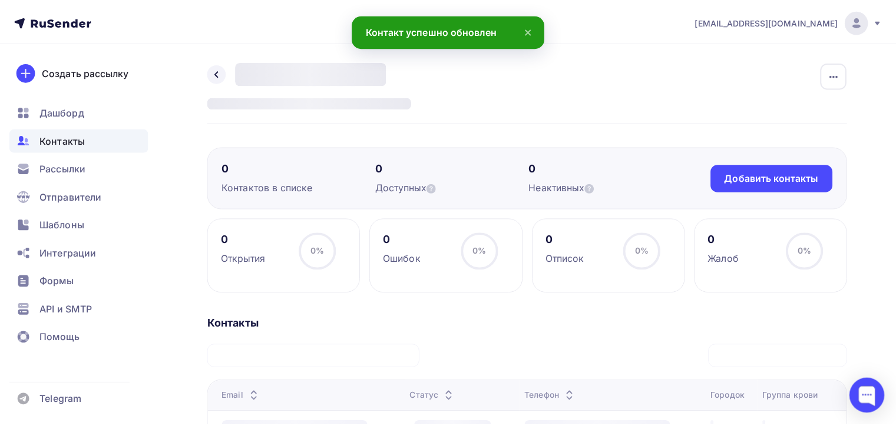
scroll to position [223, 0]
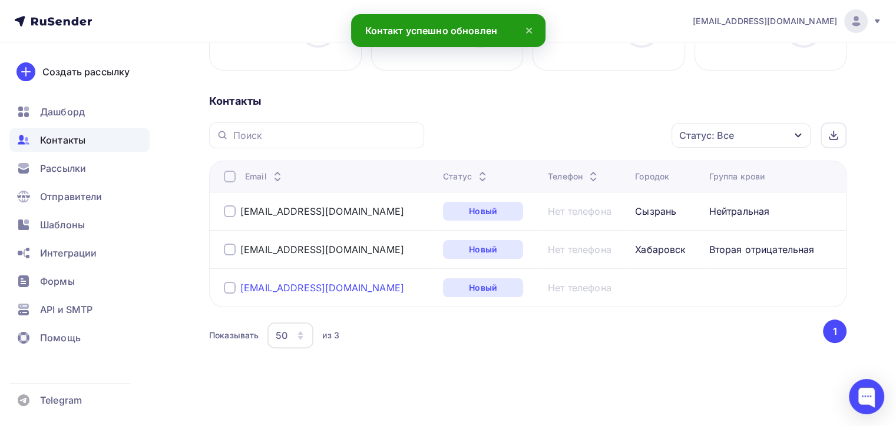
click at [258, 283] on link "[EMAIL_ADDRESS][DOMAIN_NAME]" at bounding box center [322, 288] width 164 height 12
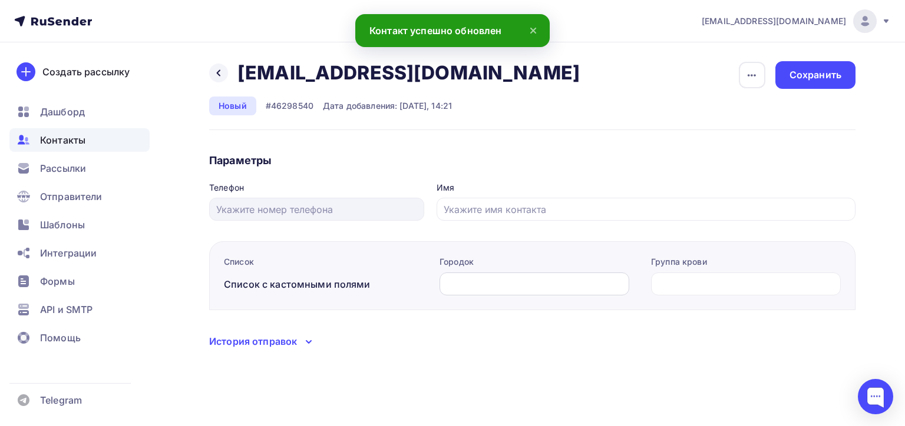
click at [555, 274] on div at bounding box center [534, 284] width 190 height 23
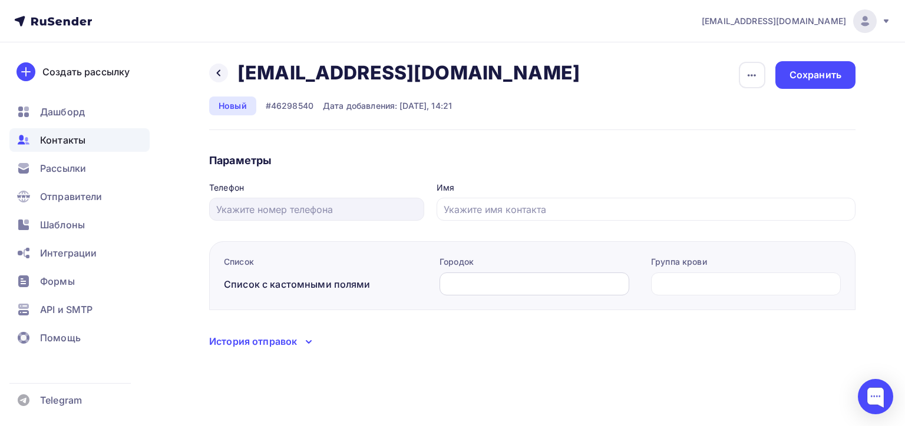
click at [578, 283] on input "text" at bounding box center [534, 284] width 176 height 14
type input "[GEOGRAPHIC_DATA]"
click at [690, 287] on input "text" at bounding box center [746, 284] width 176 height 14
type input "Т"
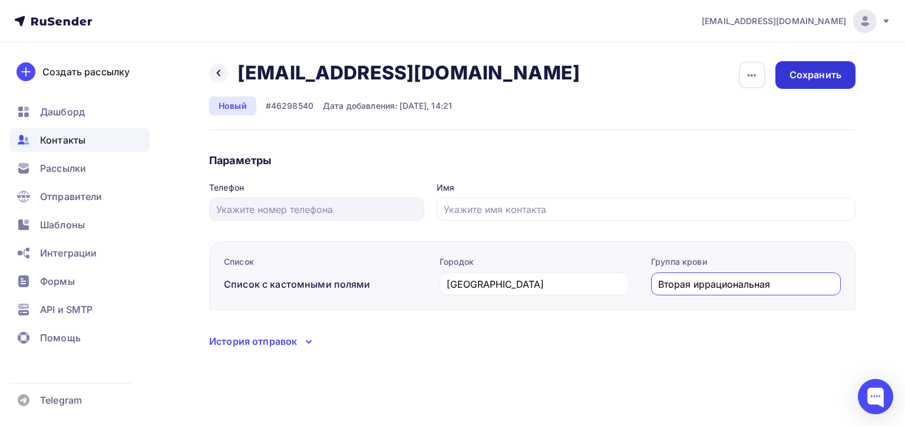
type input "Вторая иррациональная"
click at [842, 71] on div "Сохранить" at bounding box center [815, 75] width 80 height 28
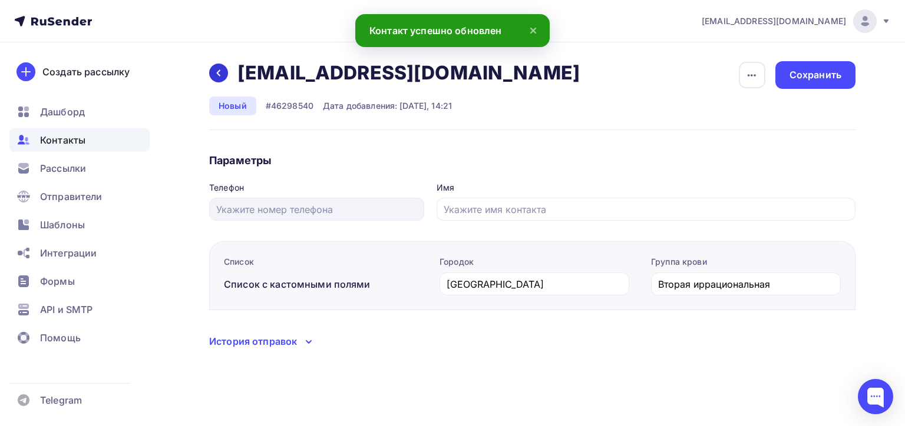
click at [218, 68] on icon at bounding box center [218, 72] width 9 height 9
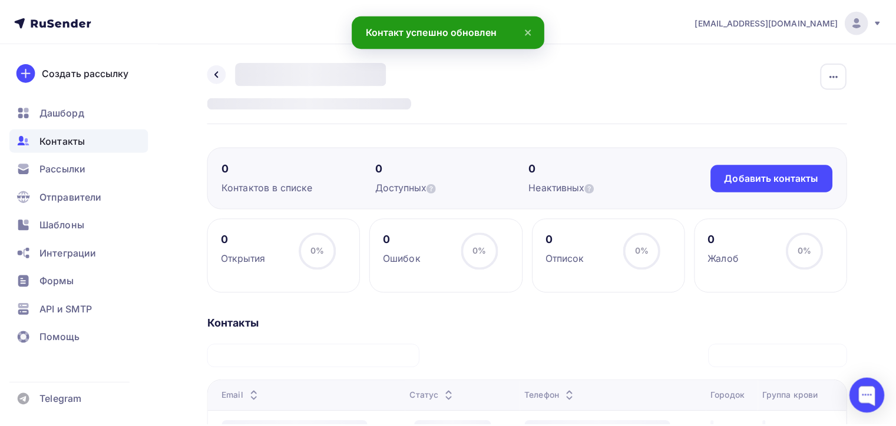
scroll to position [223, 0]
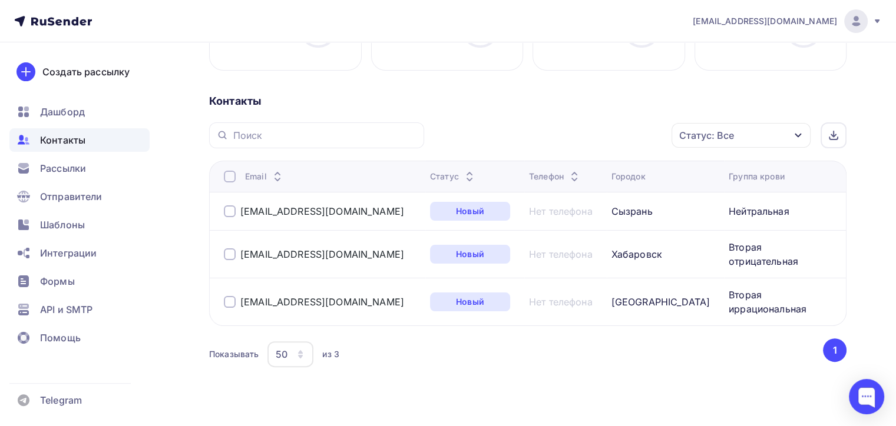
click at [280, 235] on td "[EMAIL_ADDRESS][DOMAIN_NAME]" at bounding box center [317, 254] width 216 height 48
click at [285, 249] on link "[EMAIL_ADDRESS][DOMAIN_NAME]" at bounding box center [322, 255] width 164 height 12
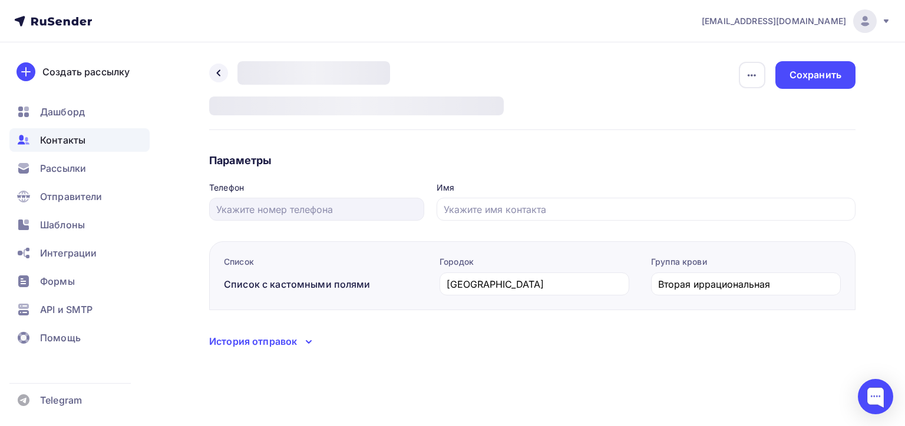
type input "Хабаровск"
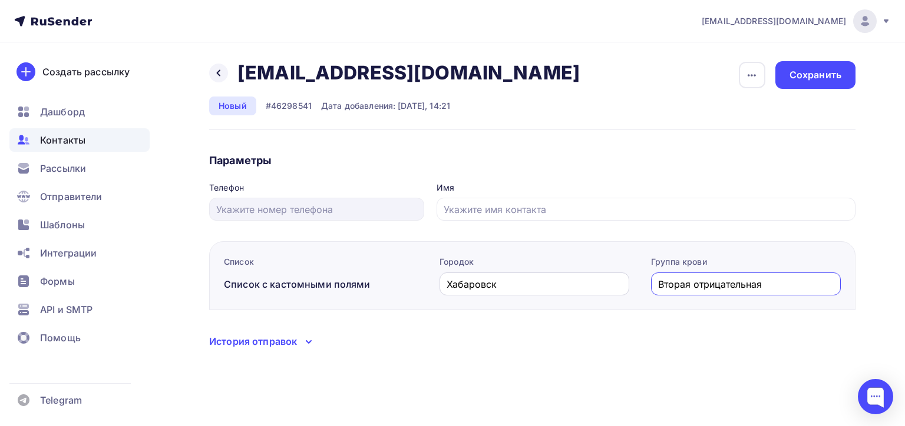
drag, startPoint x: 692, startPoint y: 283, endPoint x: 628, endPoint y: 281, distance: 64.2
click at [628, 281] on div "Городок Хабаровск Группа крови Вторая отрицательная" at bounding box center [633, 283] width 413 height 54
type input "Первая отрицательная"
click at [801, 84] on div "Сохранить" at bounding box center [815, 75] width 80 height 28
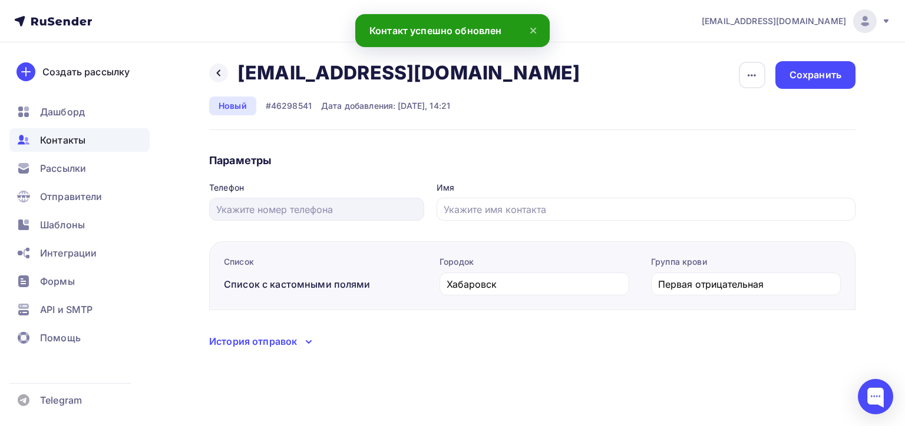
click at [207, 80] on div "Назад alex31@mail.ru alex31@mail.ru Удалить Отписать Новый #46298541 Дата добав…" at bounding box center [452, 219] width 905 height 354
click at [210, 79] on div "Назад alex31@mail.ru alex31@mail.ru Удалить Отписать" at bounding box center [398, 73] width 379 height 24
click at [217, 77] on icon at bounding box center [218, 72] width 9 height 9
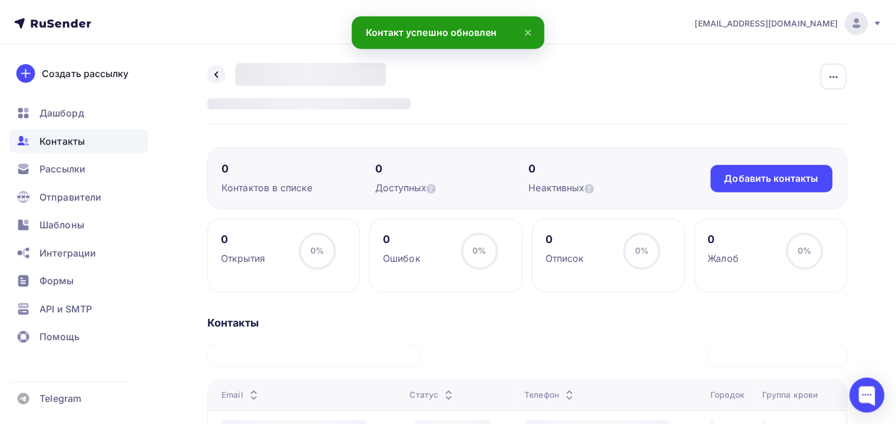
scroll to position [223, 0]
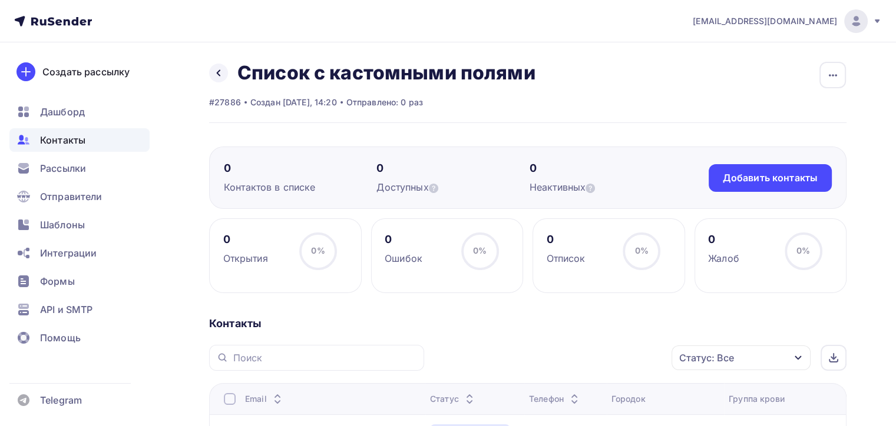
scroll to position [177, 0]
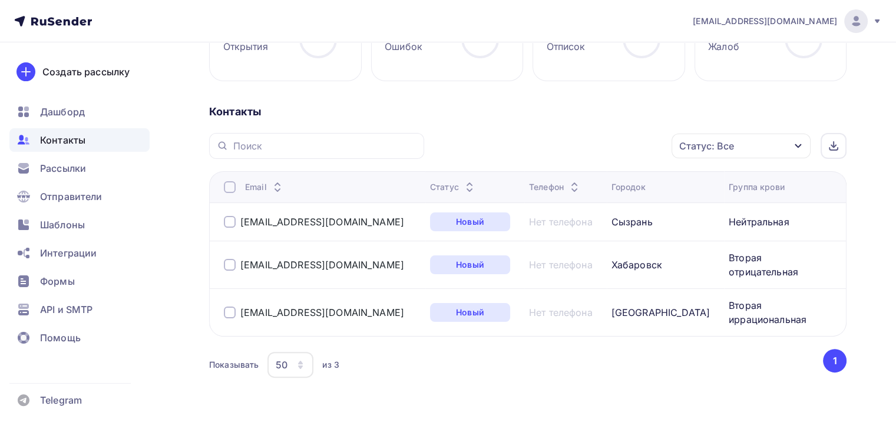
scroll to position [223, 0]
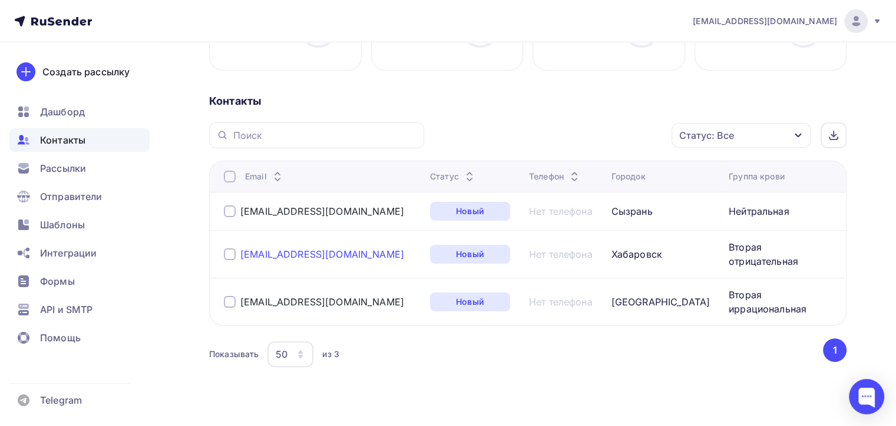
click at [290, 251] on link "[EMAIL_ADDRESS][DOMAIN_NAME]" at bounding box center [322, 255] width 164 height 12
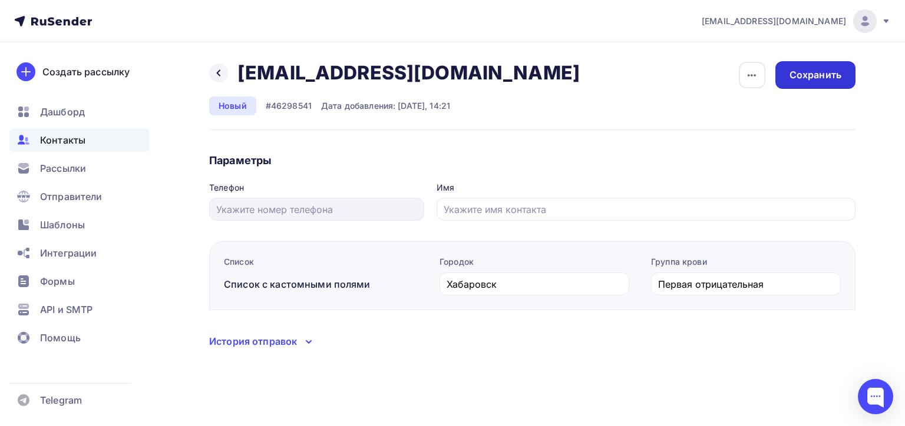
click at [829, 67] on div "Сохранить" at bounding box center [815, 75] width 80 height 28
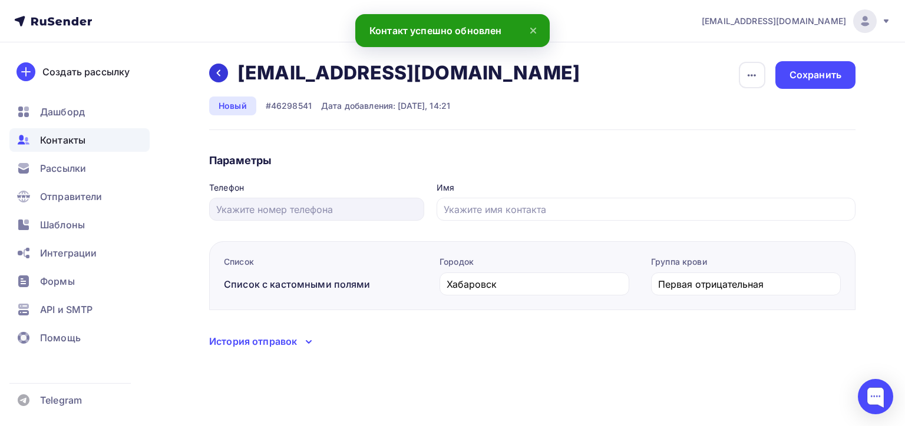
click at [224, 79] on div at bounding box center [218, 73] width 19 height 19
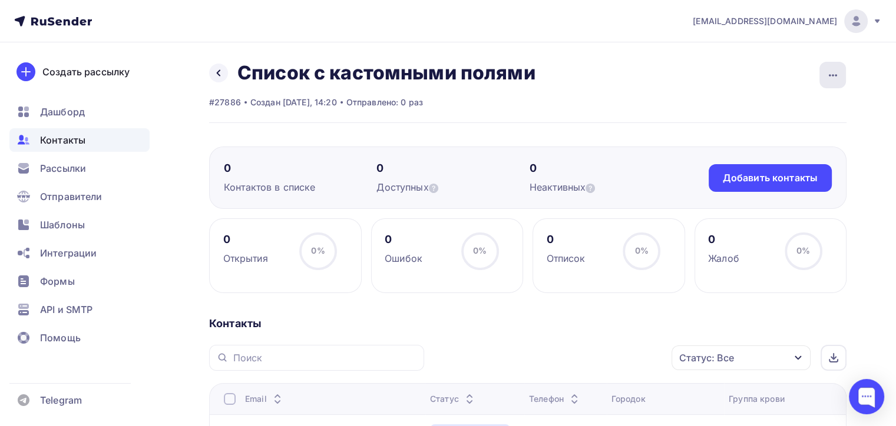
click at [840, 80] on div "button" at bounding box center [832, 75] width 27 height 27
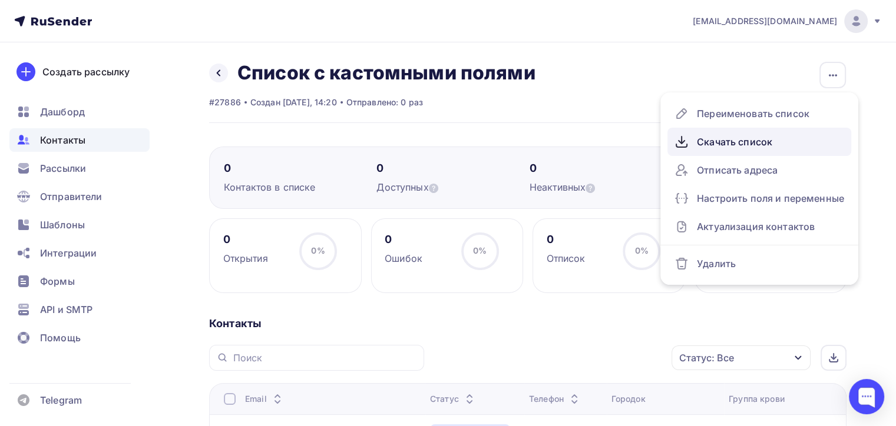
click at [793, 133] on div "Скачать список" at bounding box center [759, 142] width 170 height 19
